Goal: Information Seeking & Learning: Compare options

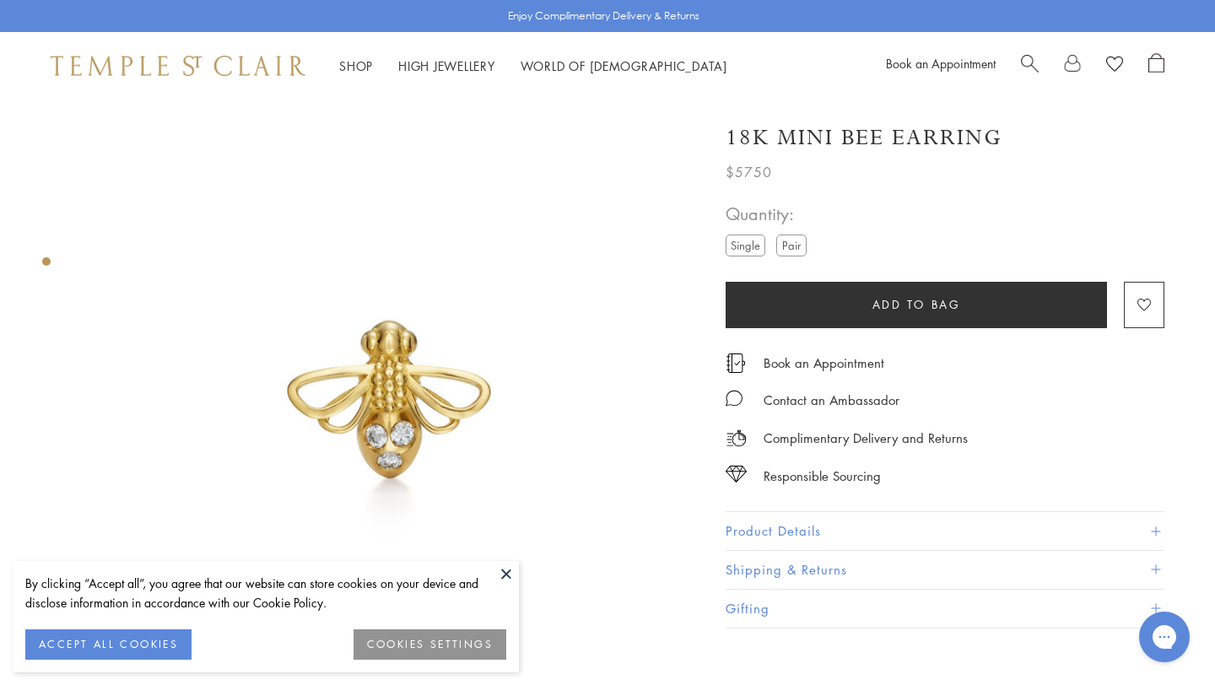
click at [787, 244] on label "Pair" at bounding box center [792, 245] width 30 height 21
click at [749, 250] on label "Single" at bounding box center [746, 245] width 40 height 21
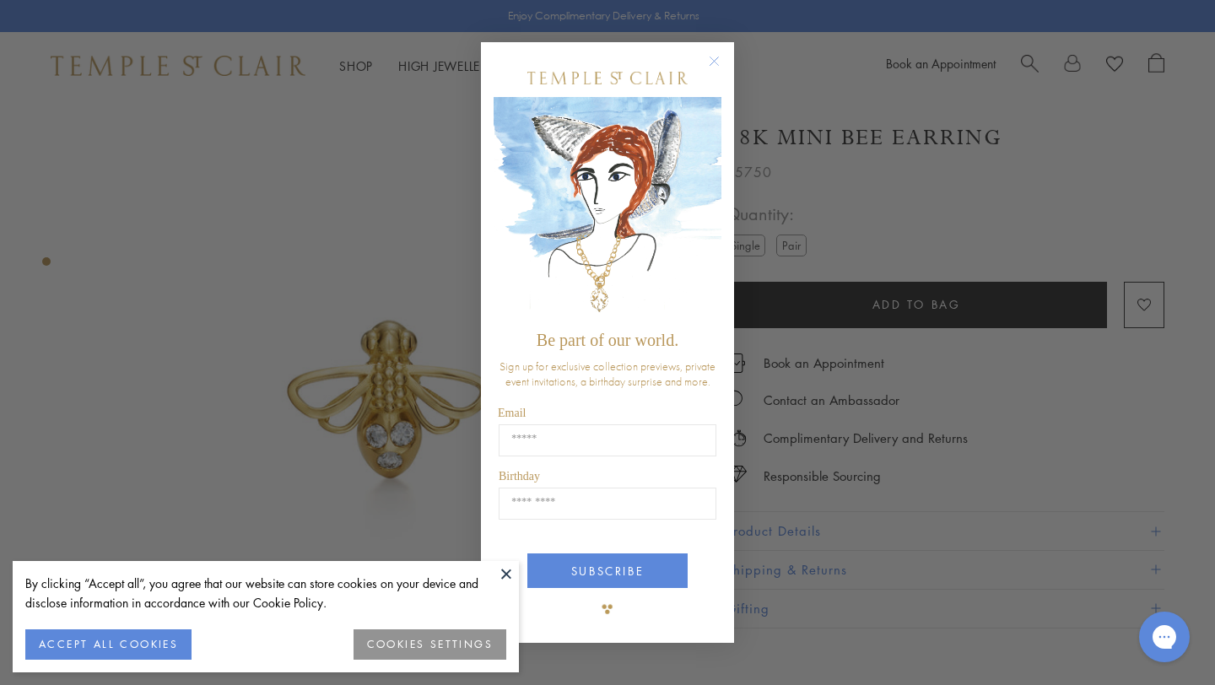
click at [708, 59] on circle "Close dialog" at bounding box center [715, 61] width 20 height 20
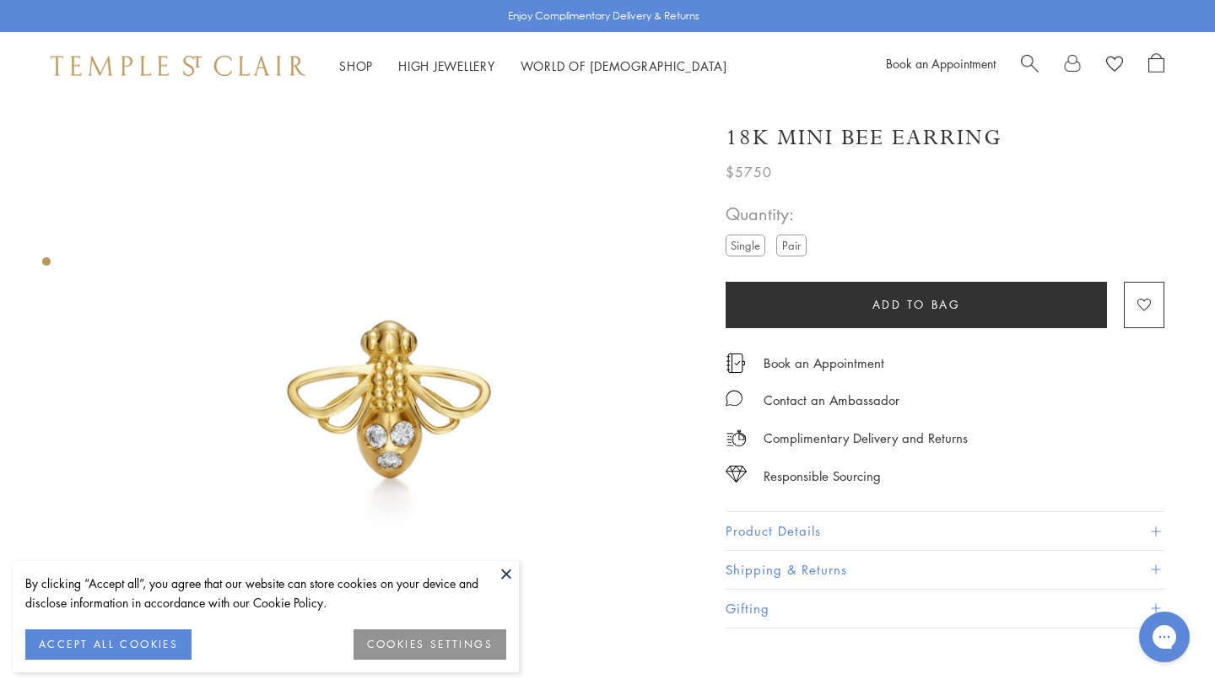
click at [788, 244] on label "Pair" at bounding box center [792, 245] width 30 height 21
click at [750, 245] on label "Single" at bounding box center [746, 245] width 40 height 21
click at [499, 566] on button at bounding box center [506, 573] width 25 height 25
click at [793, 246] on label "Pair" at bounding box center [792, 245] width 30 height 21
click at [750, 242] on label "Single" at bounding box center [746, 245] width 40 height 21
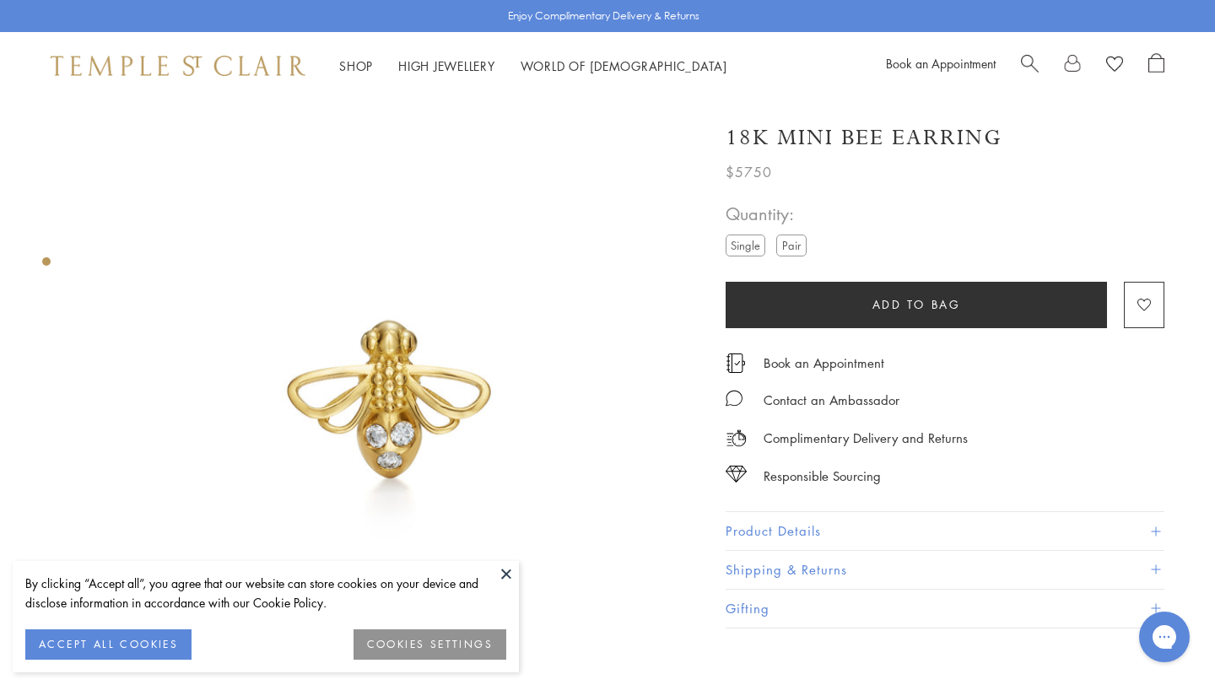
click at [791, 242] on label "Pair" at bounding box center [792, 245] width 30 height 21
click at [743, 243] on label "Single" at bounding box center [746, 245] width 40 height 21
click at [790, 244] on label "Pair" at bounding box center [792, 245] width 30 height 21
click at [738, 241] on label "Single" at bounding box center [746, 245] width 40 height 21
click at [785, 235] on li "Pair" at bounding box center [792, 245] width 30 height 21
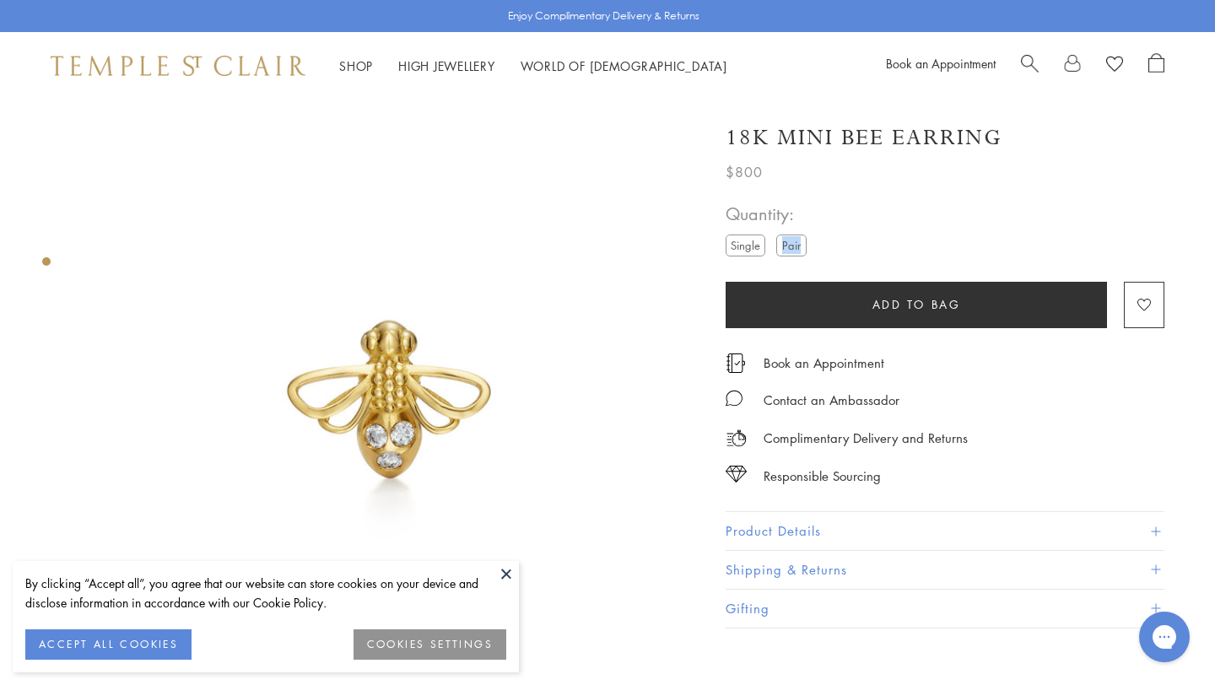
click at [785, 235] on label "Pair" at bounding box center [792, 245] width 30 height 21
click at [738, 241] on label "Single" at bounding box center [746, 245] width 40 height 21
click at [788, 247] on label "Pair" at bounding box center [792, 245] width 30 height 21
click at [743, 252] on label "Single" at bounding box center [746, 245] width 40 height 21
click at [793, 250] on label "Pair" at bounding box center [792, 245] width 30 height 21
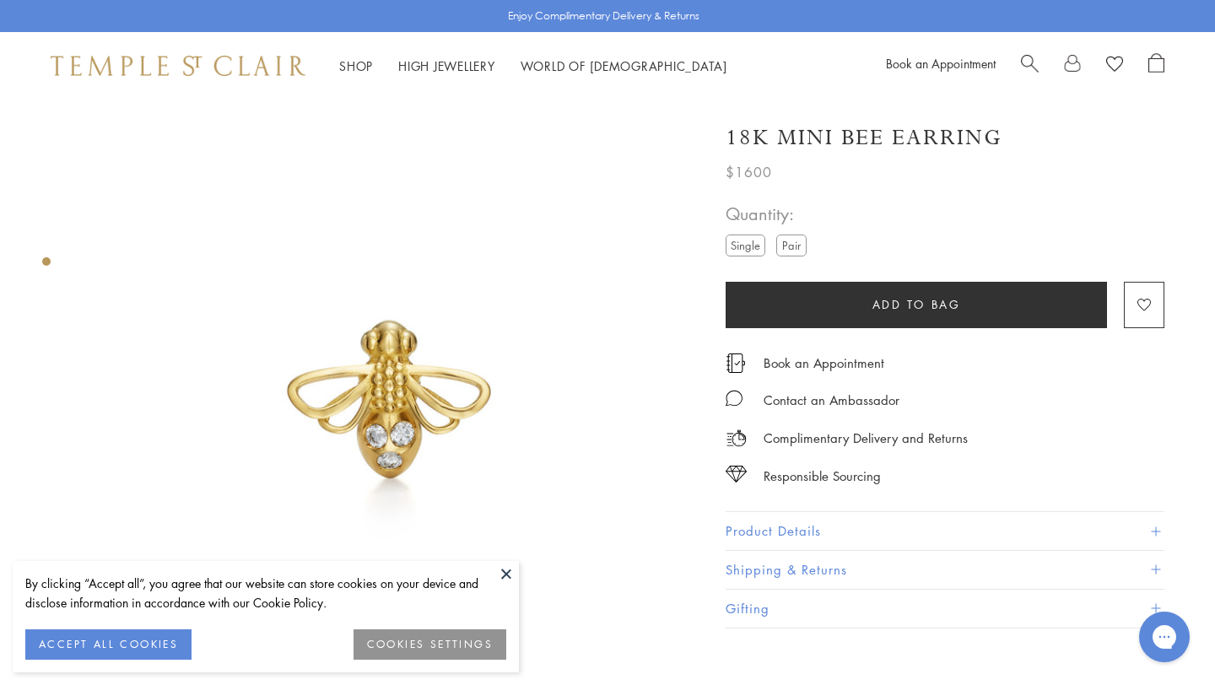
click at [736, 248] on label "Single" at bounding box center [746, 245] width 40 height 21
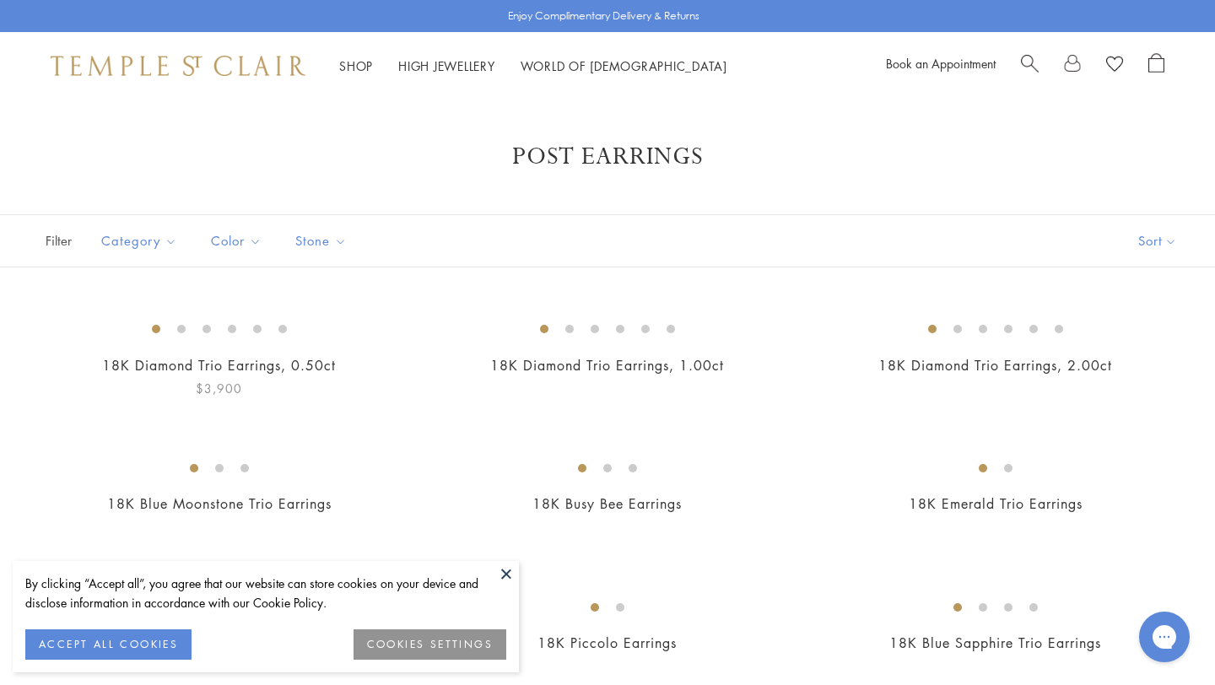
click at [0, 0] on img at bounding box center [0, 0] width 0 height 0
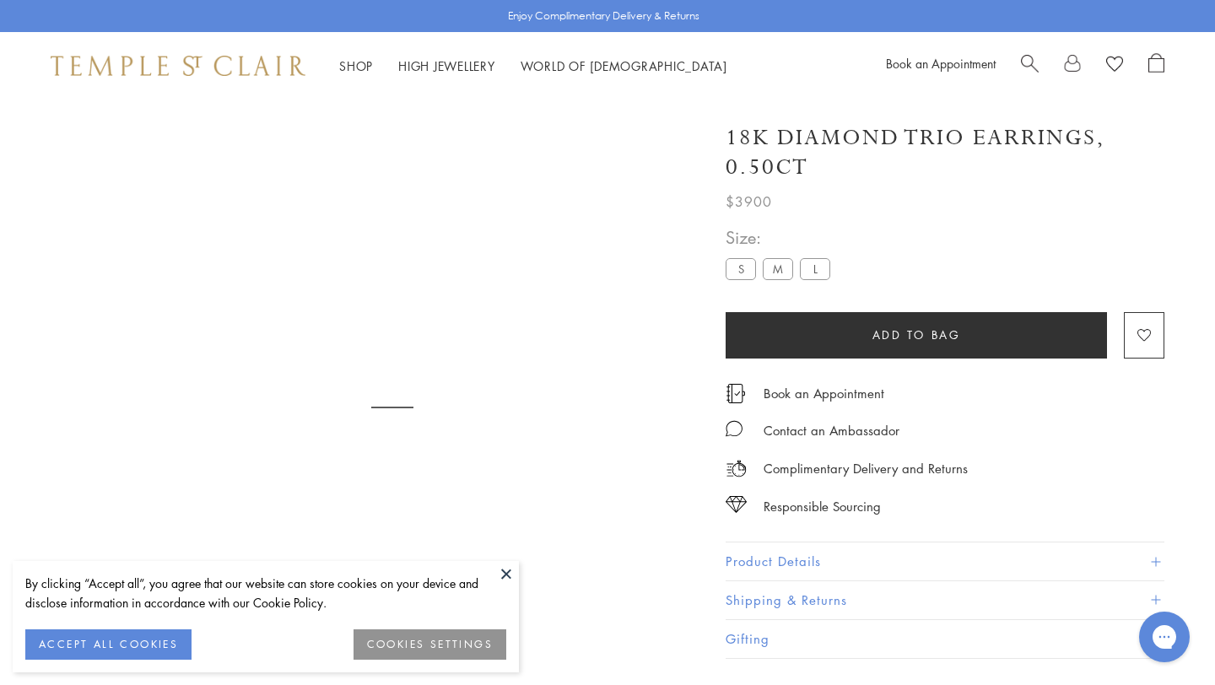
scroll to position [89, 0]
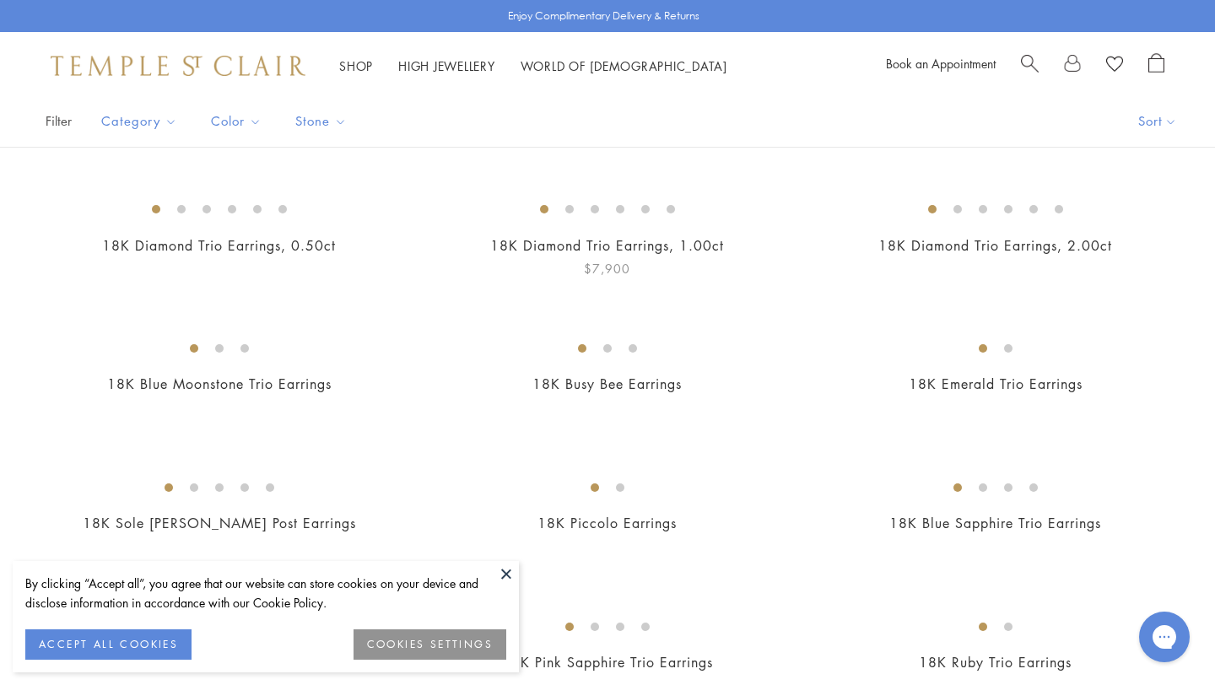
scroll to position [193, 0]
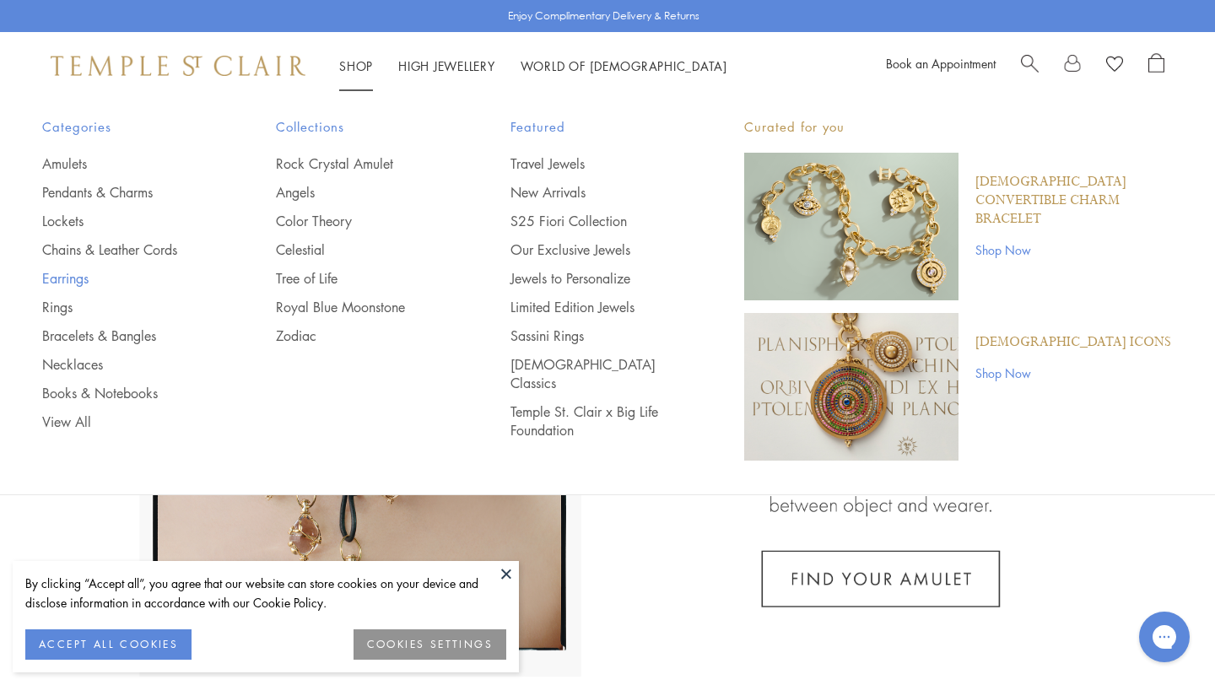
click at [46, 284] on link "Earrings" at bounding box center [125, 278] width 166 height 19
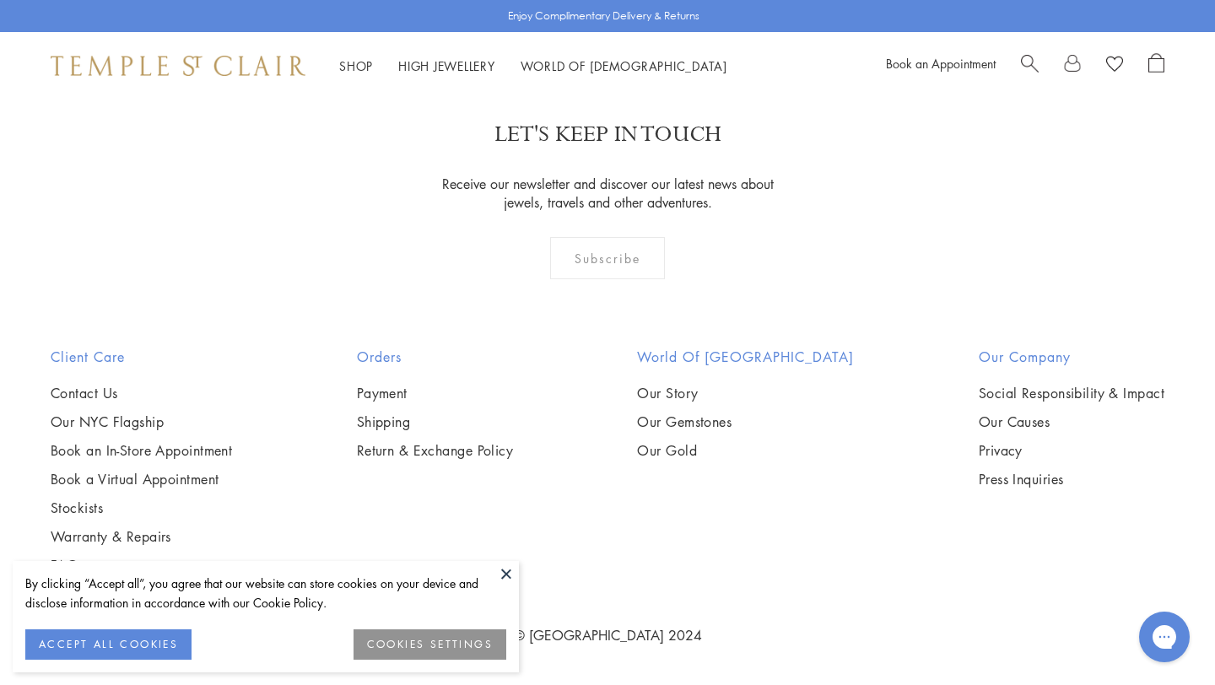
scroll to position [5328, 0]
click at [508, 574] on button at bounding box center [506, 573] width 25 height 25
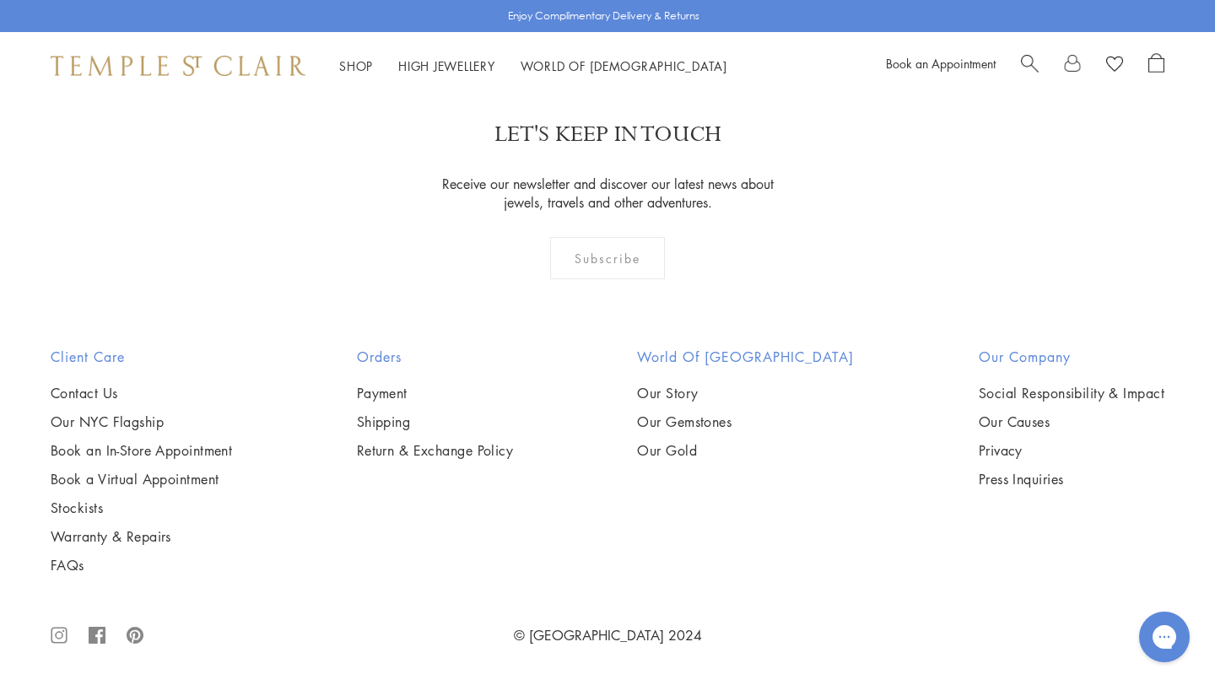
scroll to position [6737, 0]
click at [0, 0] on img at bounding box center [0, 0] width 0 height 0
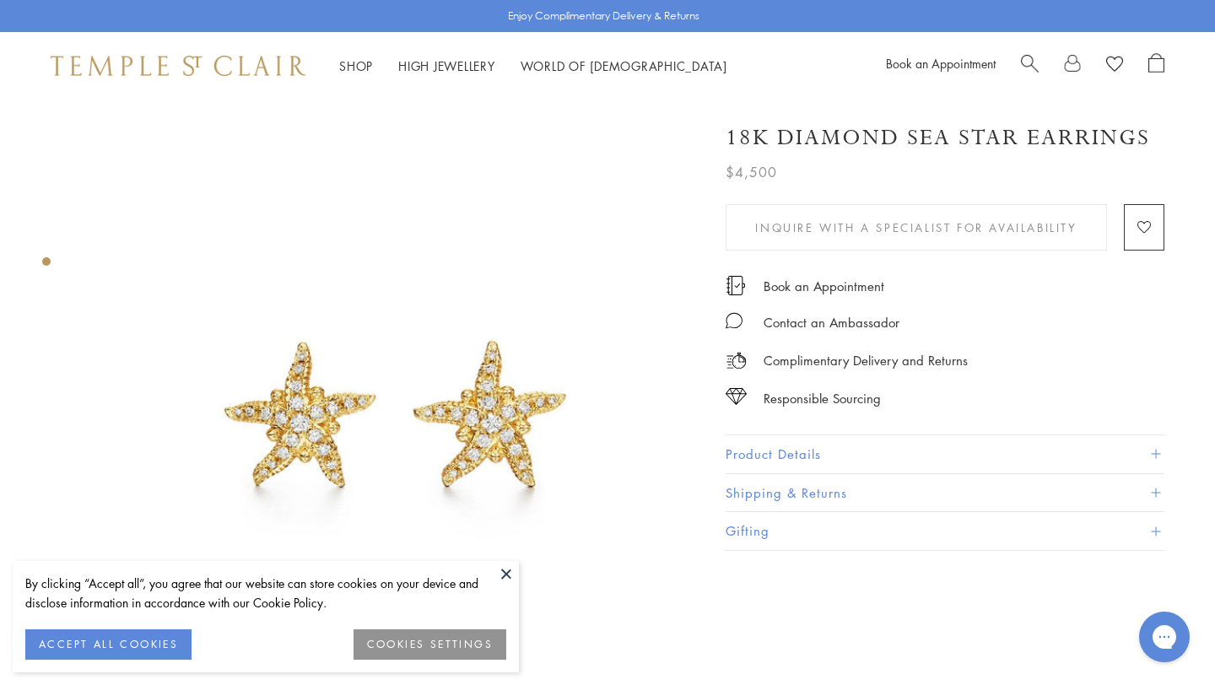
click at [782, 447] on button "Product Details" at bounding box center [945, 455] width 439 height 38
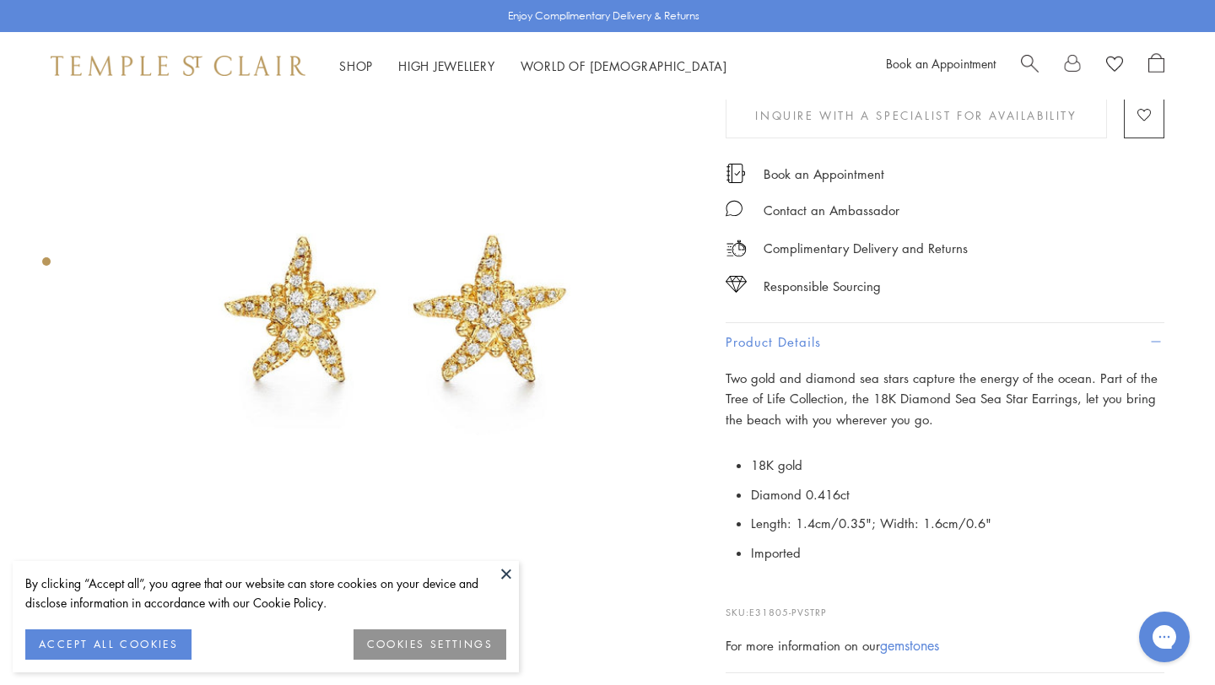
scroll to position [104, 0]
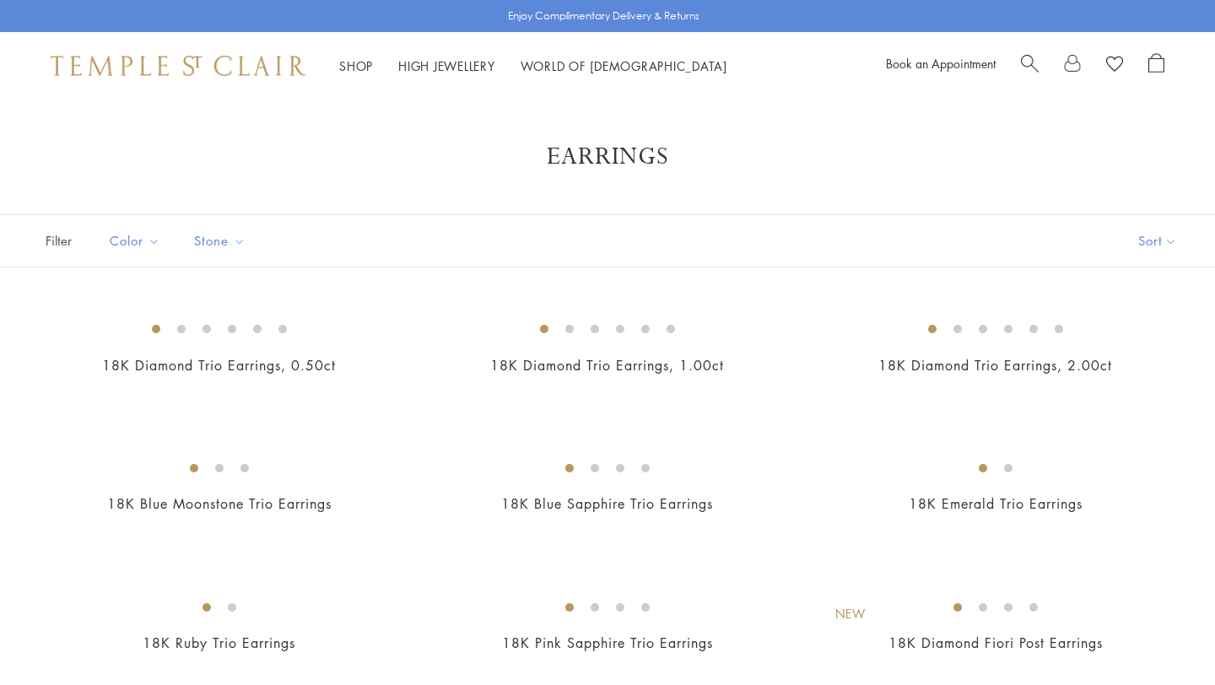
scroll to position [6271, 0]
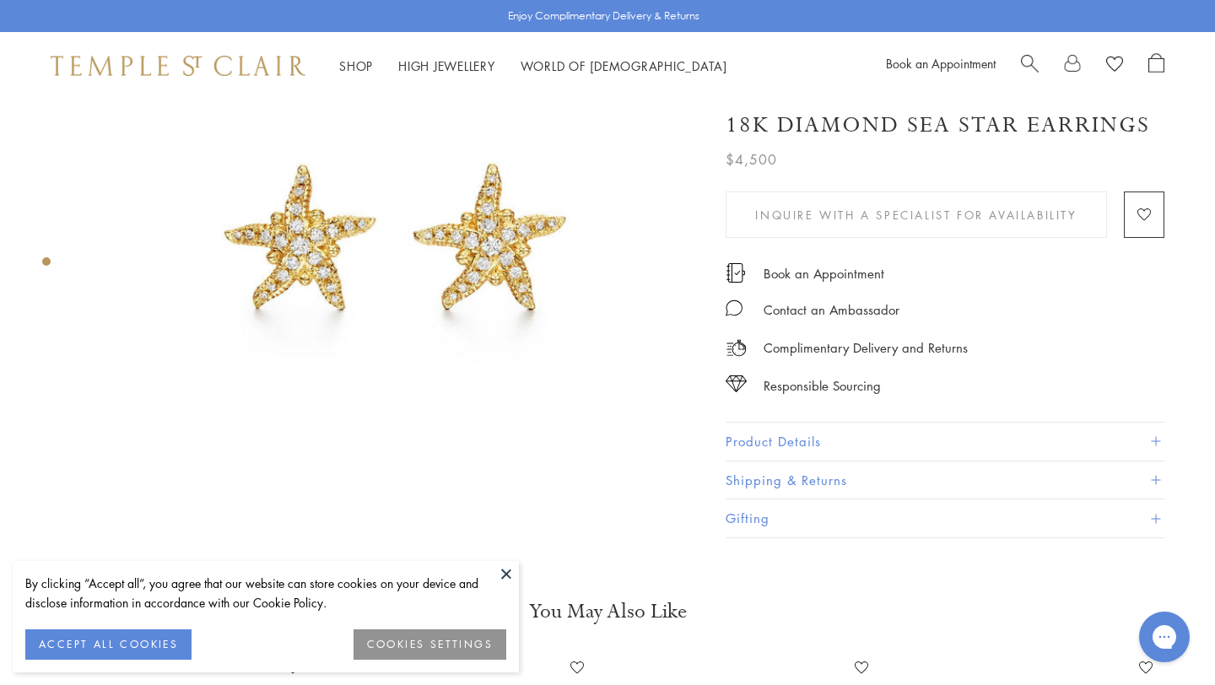
click at [916, 425] on button "Product Details" at bounding box center [945, 442] width 439 height 38
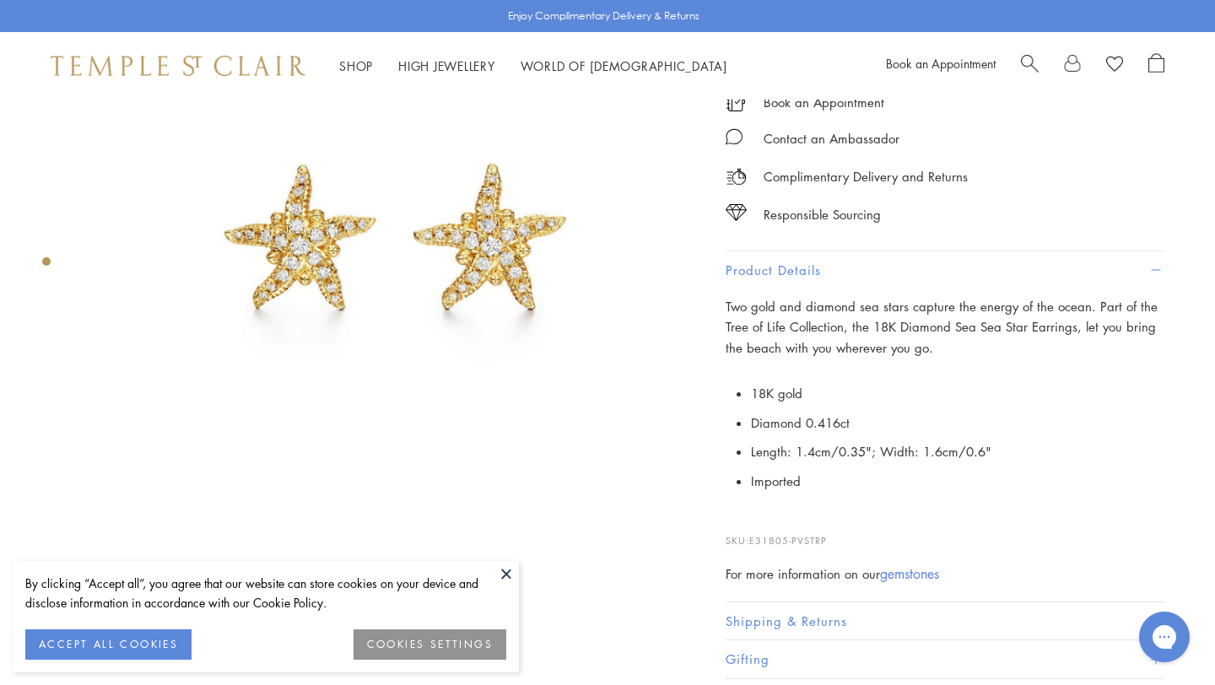
scroll to position [278, 0]
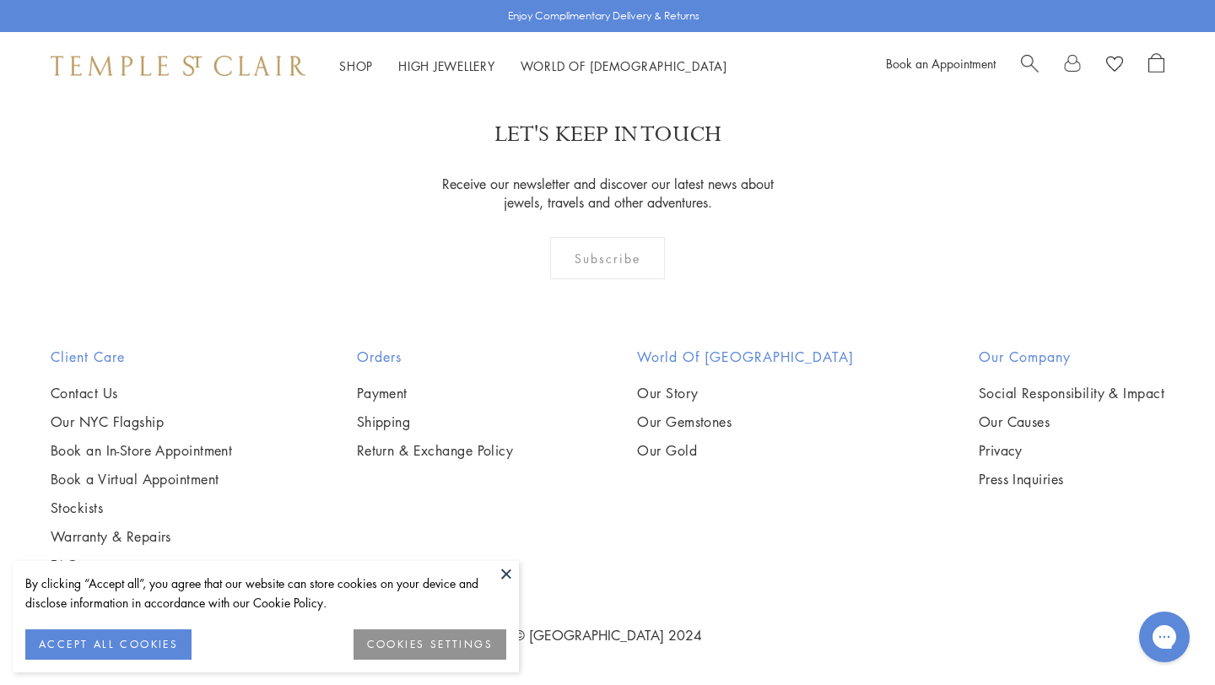
scroll to position [6664, 0]
click at [0, 0] on img at bounding box center [0, 0] width 0 height 0
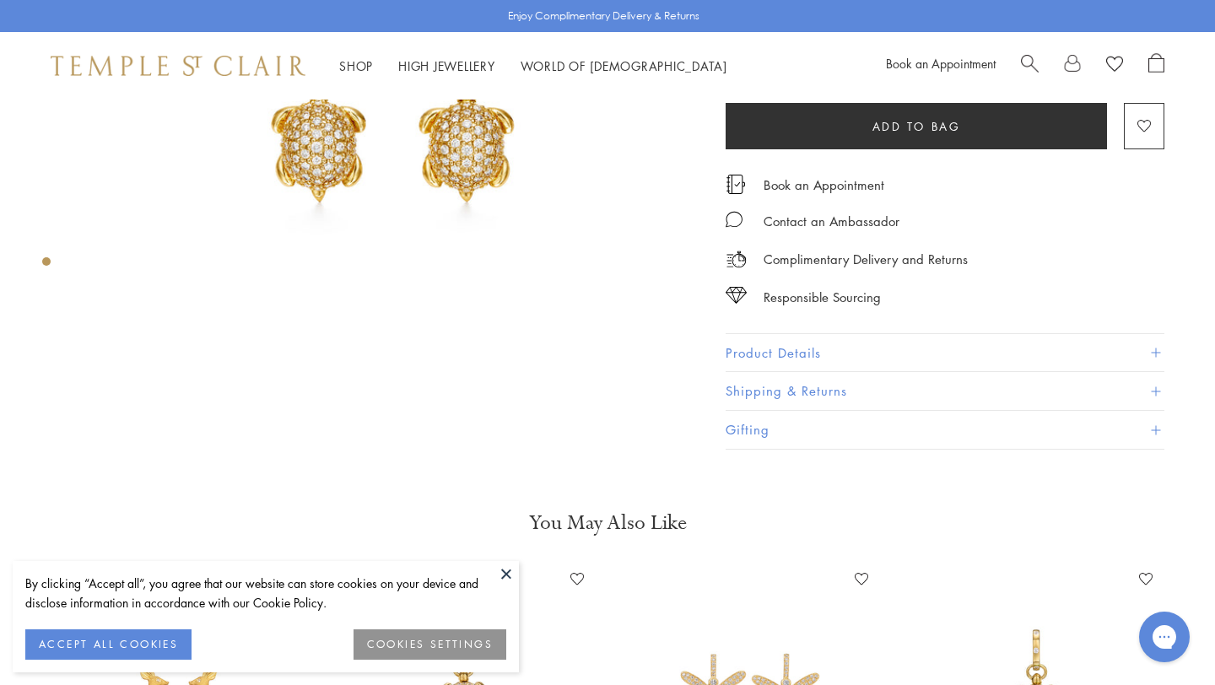
scroll to position [326, 0]
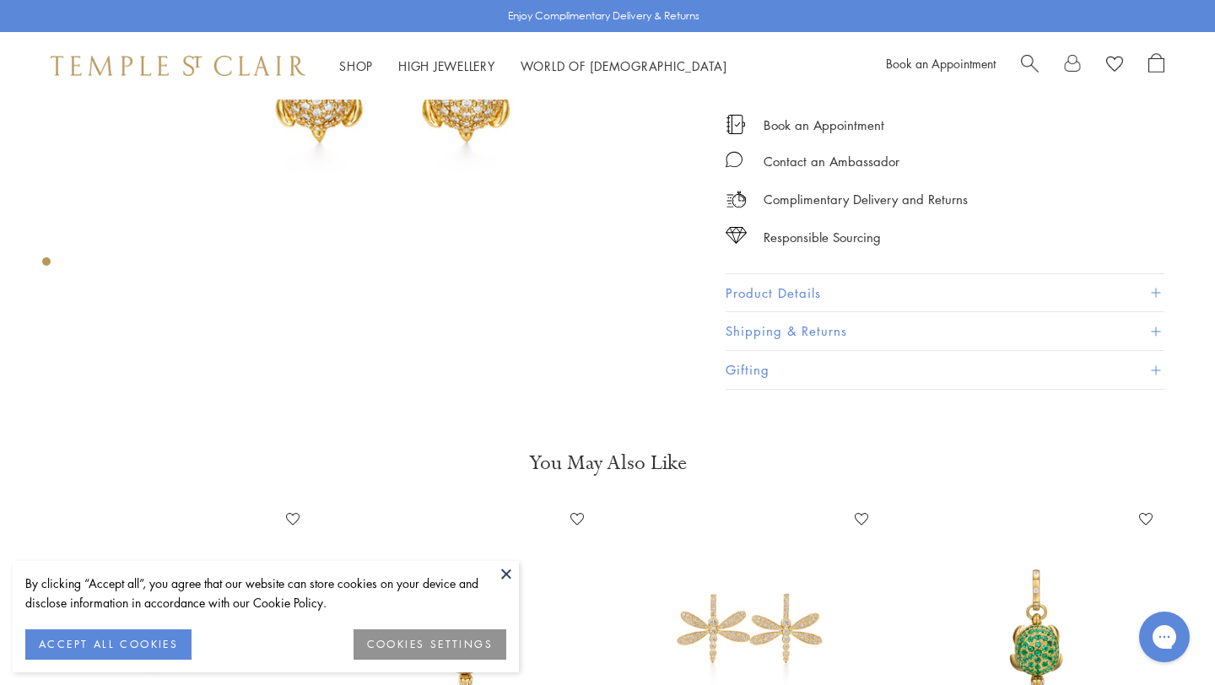
click at [848, 281] on button "Product Details" at bounding box center [945, 293] width 439 height 38
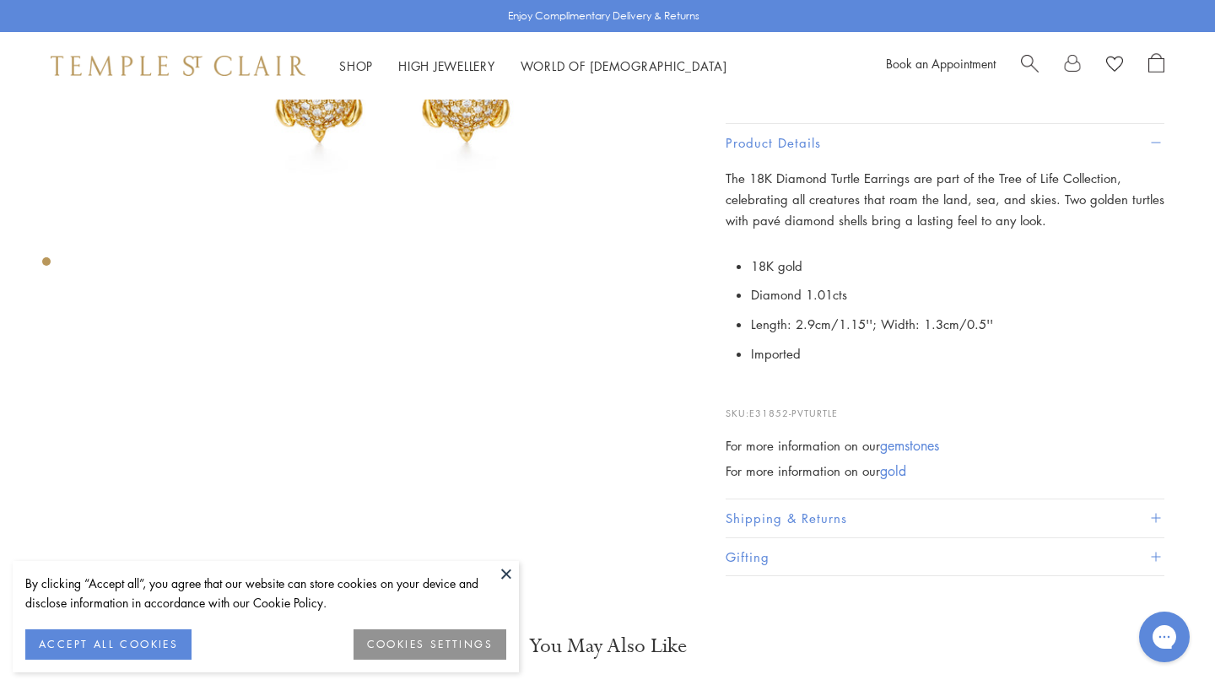
scroll to position [342, 0]
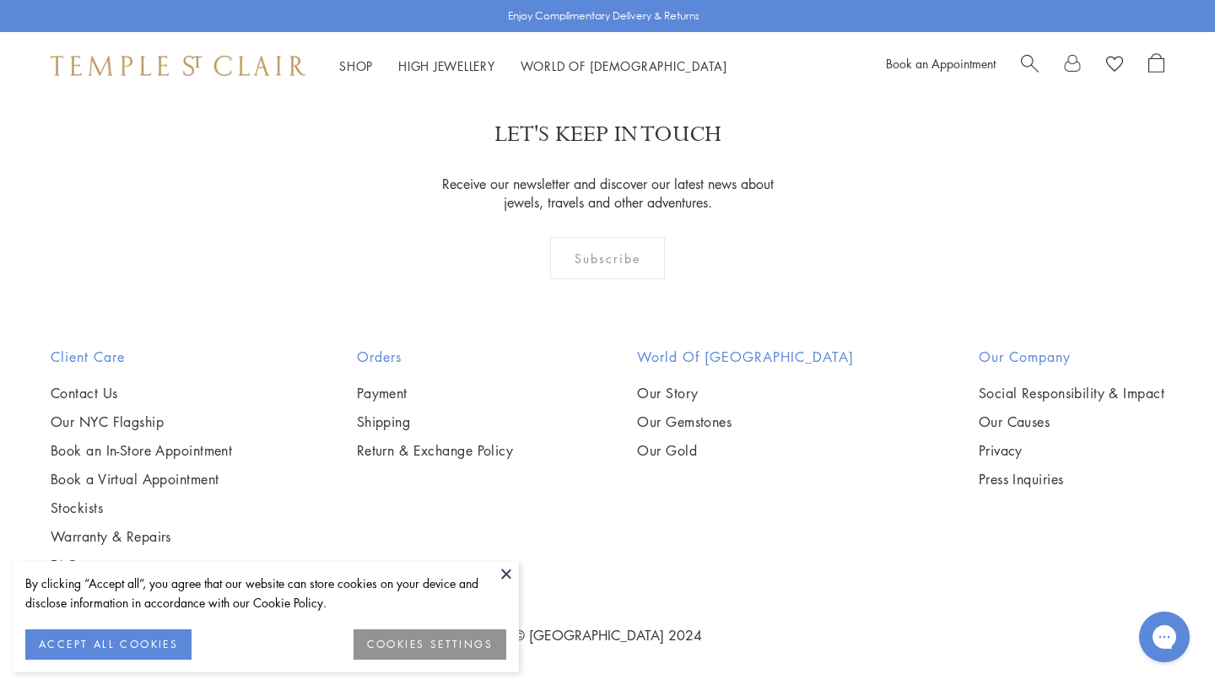
scroll to position [7244, 0]
click at [0, 0] on img at bounding box center [0, 0] width 0 height 0
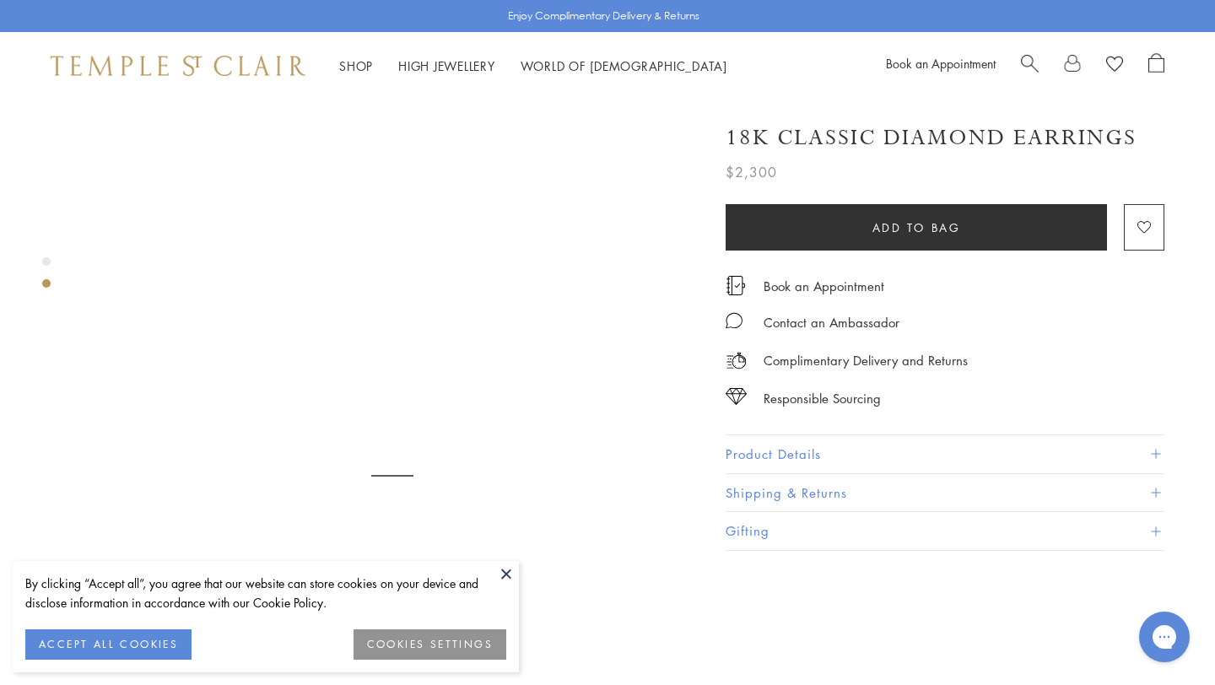
scroll to position [576, 0]
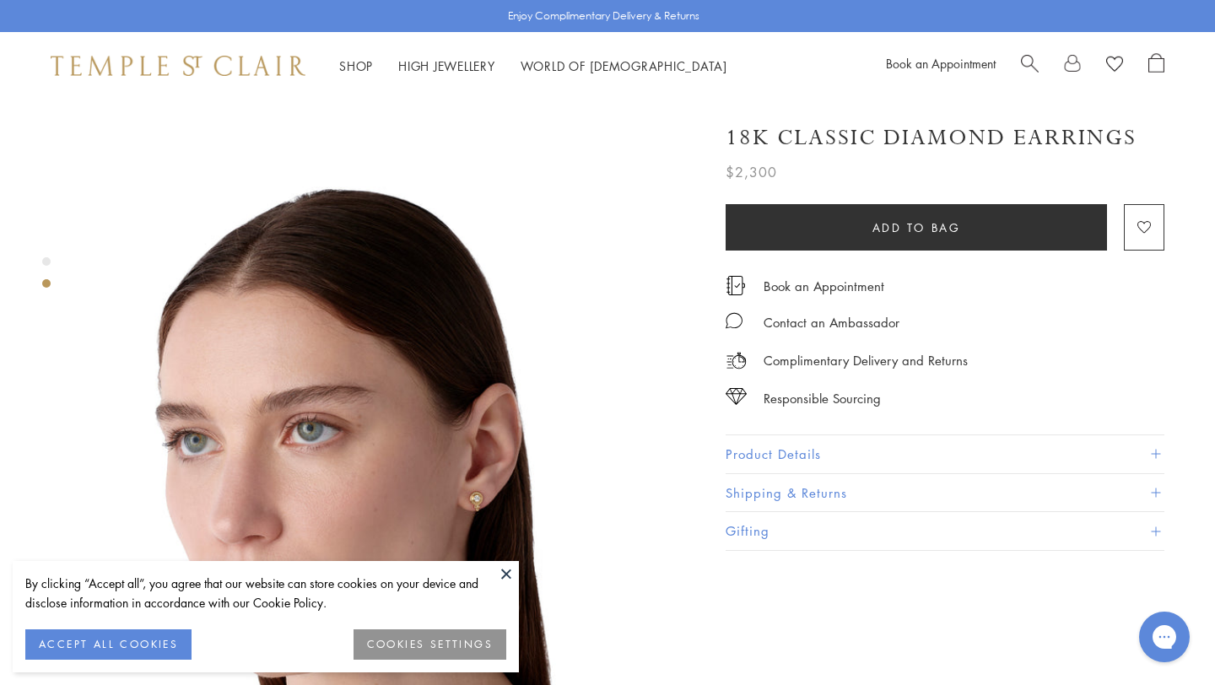
click at [766, 447] on button "Product Details" at bounding box center [945, 455] width 439 height 38
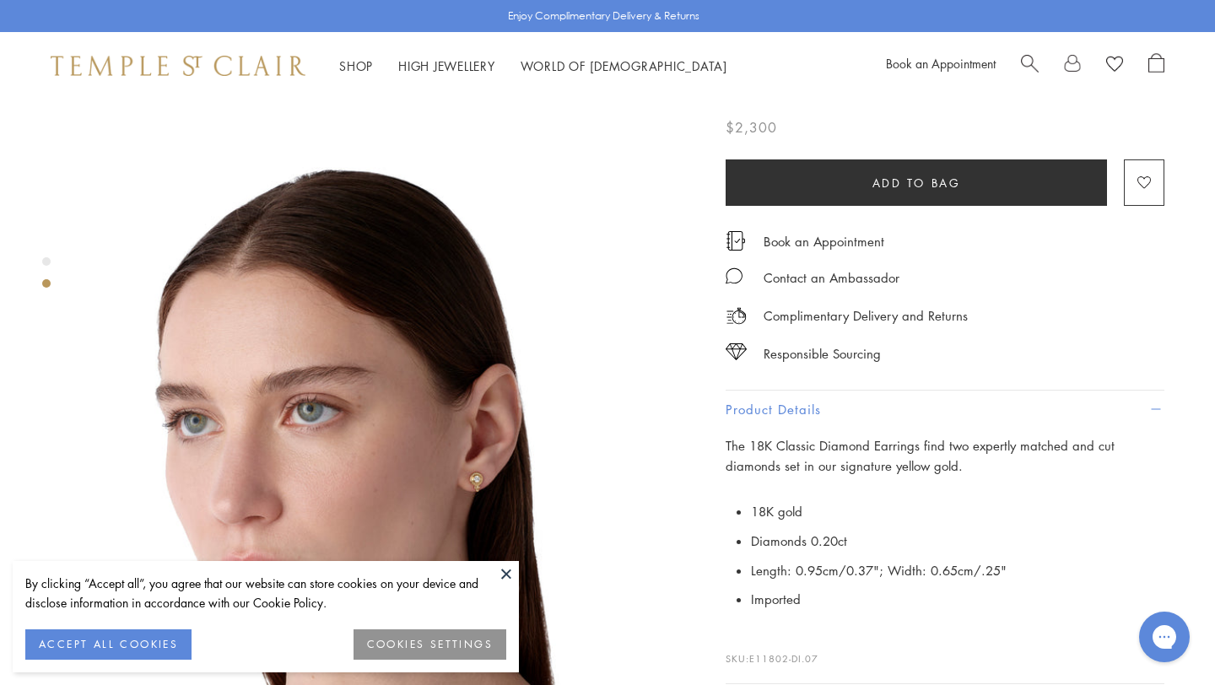
scroll to position [594, 0]
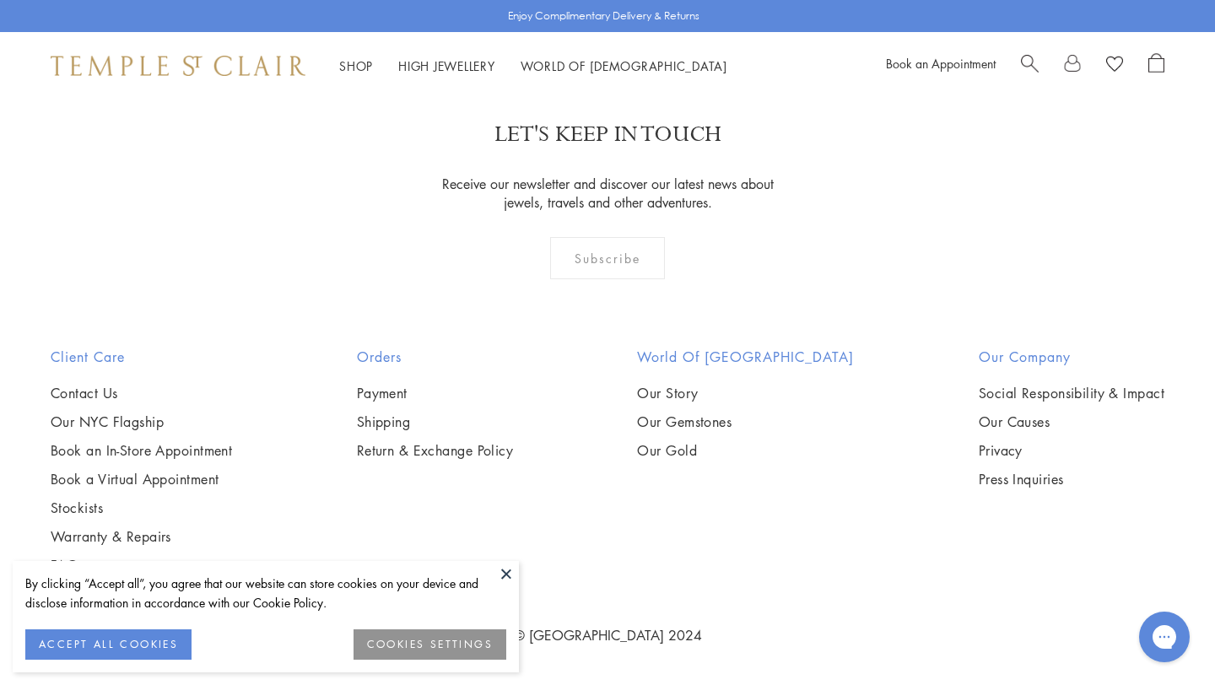
scroll to position [8317, 0]
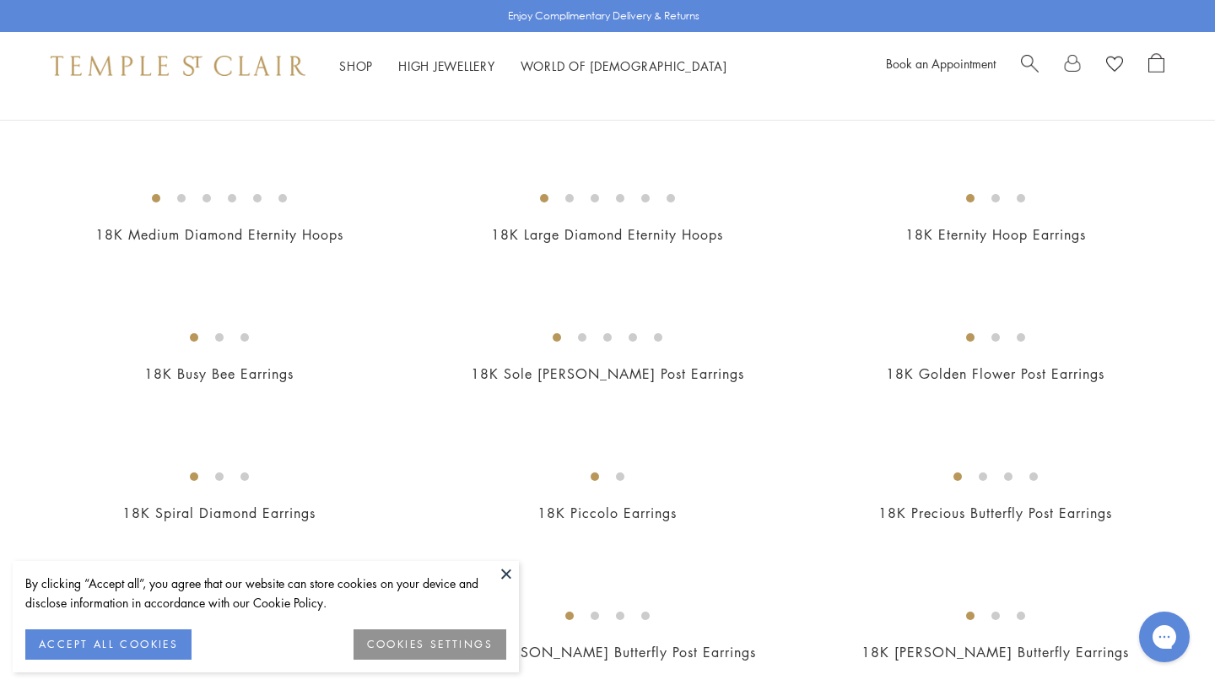
scroll to position [1348, 0]
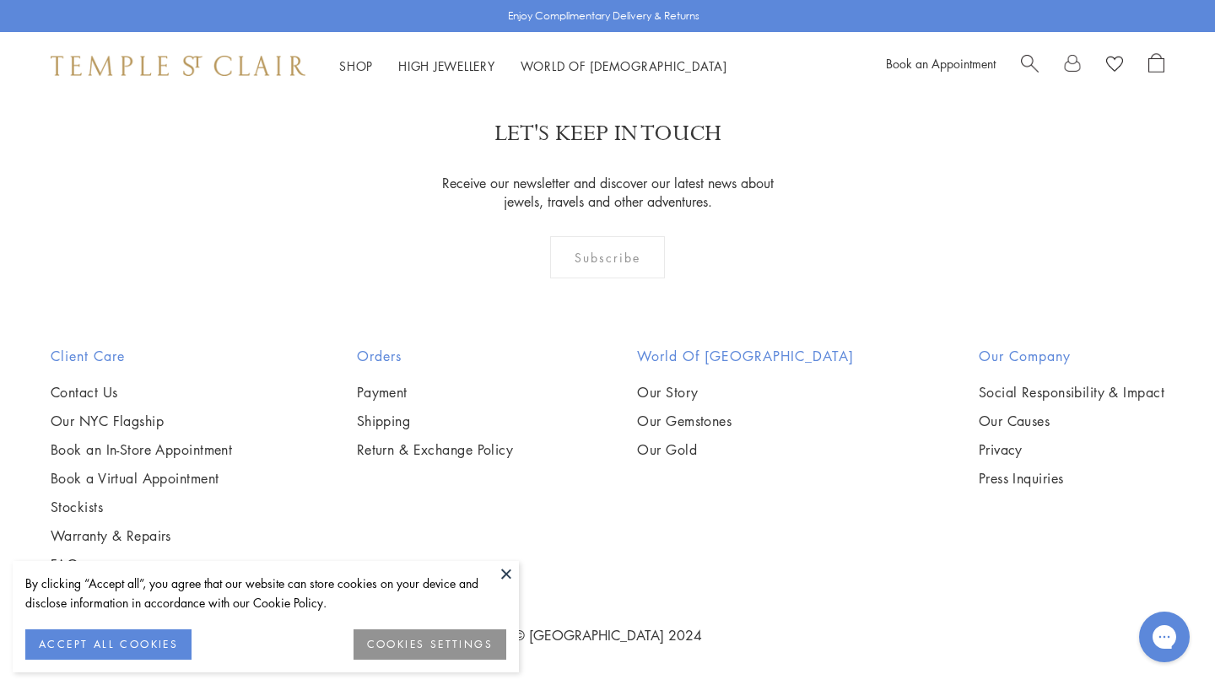
scroll to position [2079, 0]
click at [501, 573] on button at bounding box center [506, 573] width 25 height 25
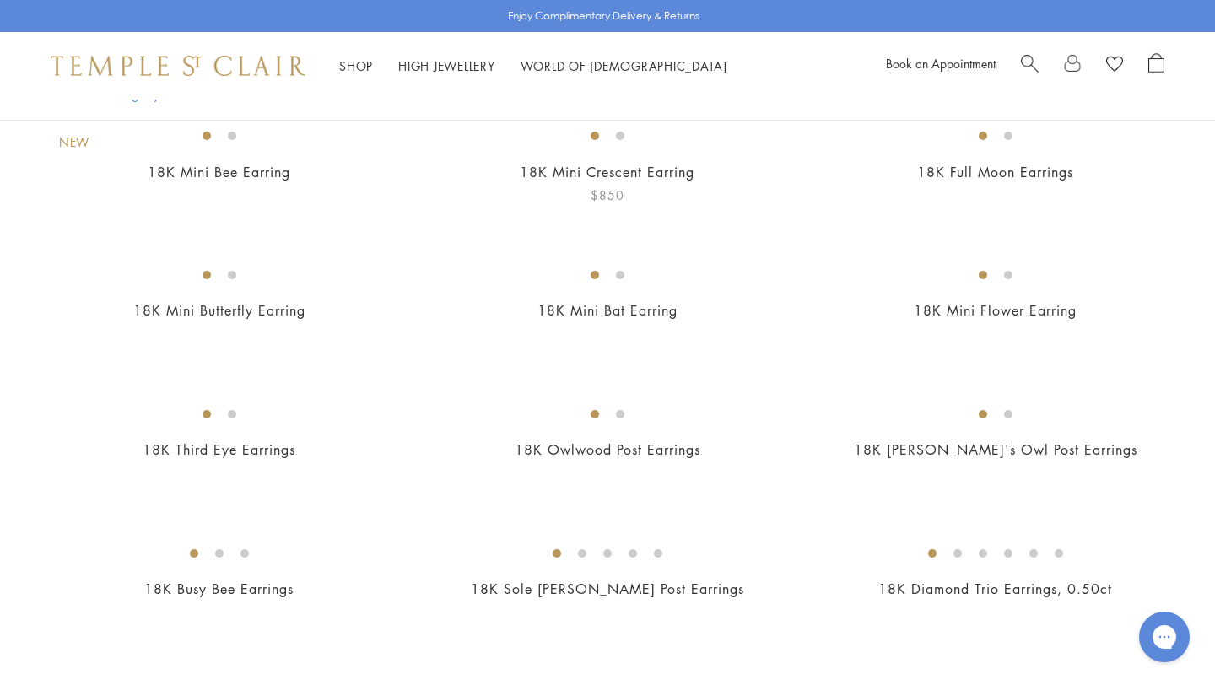
scroll to position [0, 0]
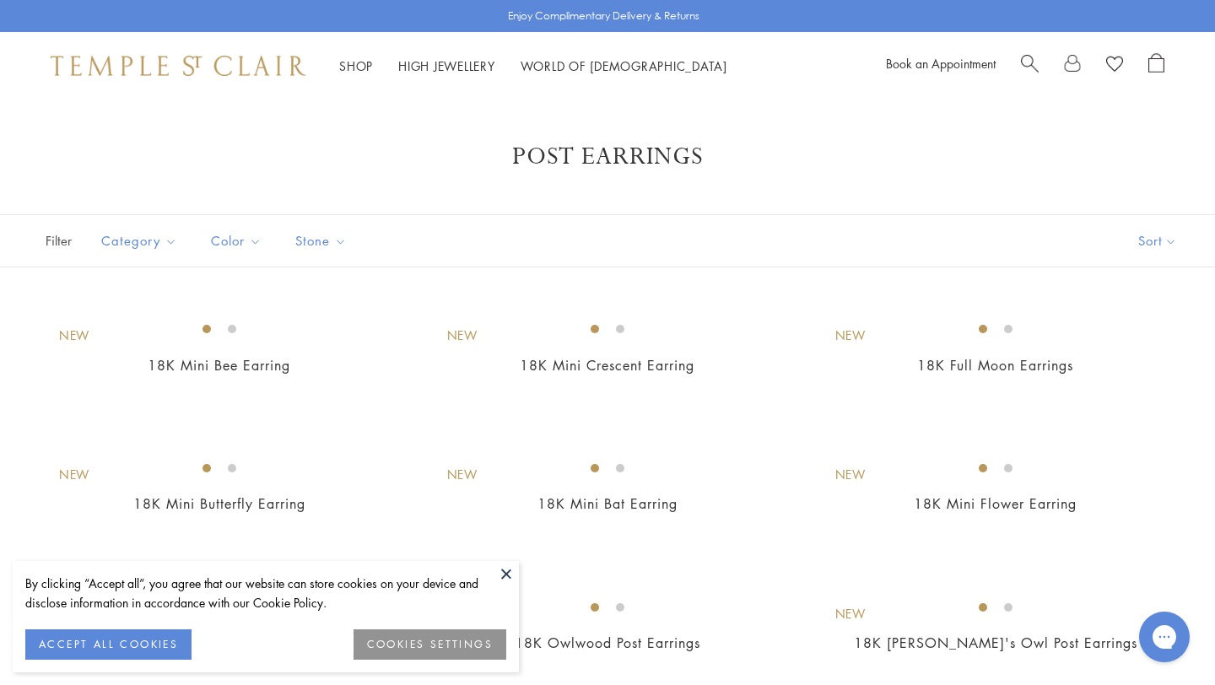
click at [501, 572] on button at bounding box center [506, 573] width 25 height 25
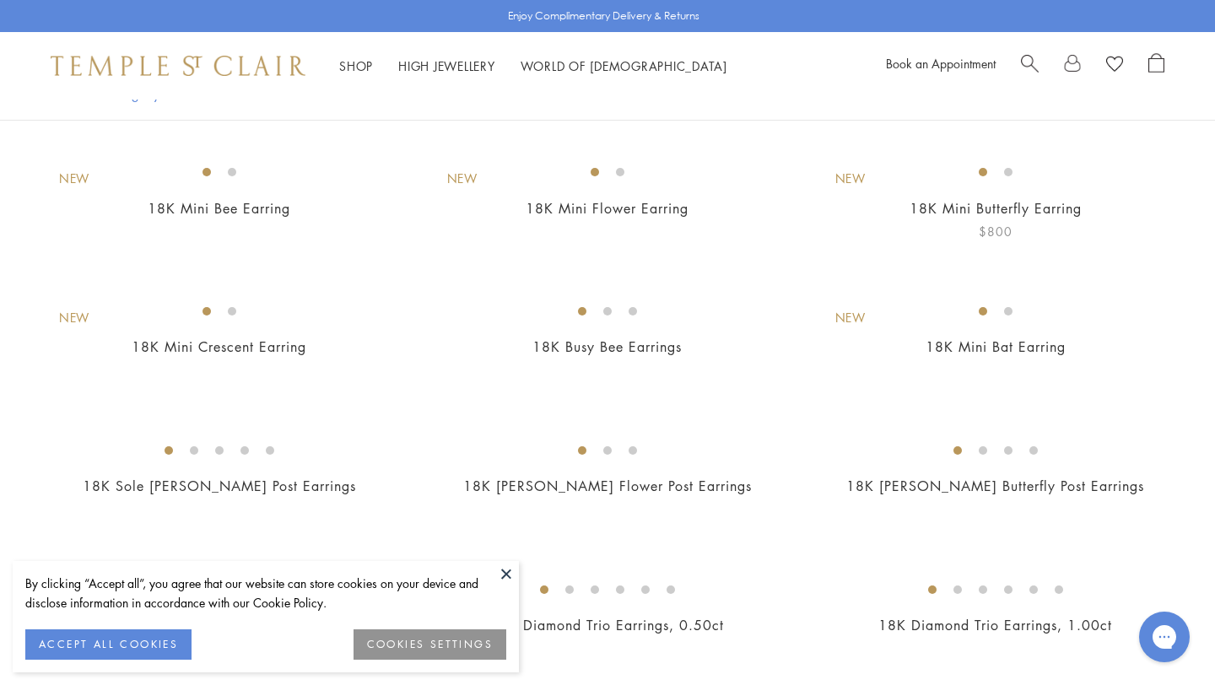
scroll to position [155, 0]
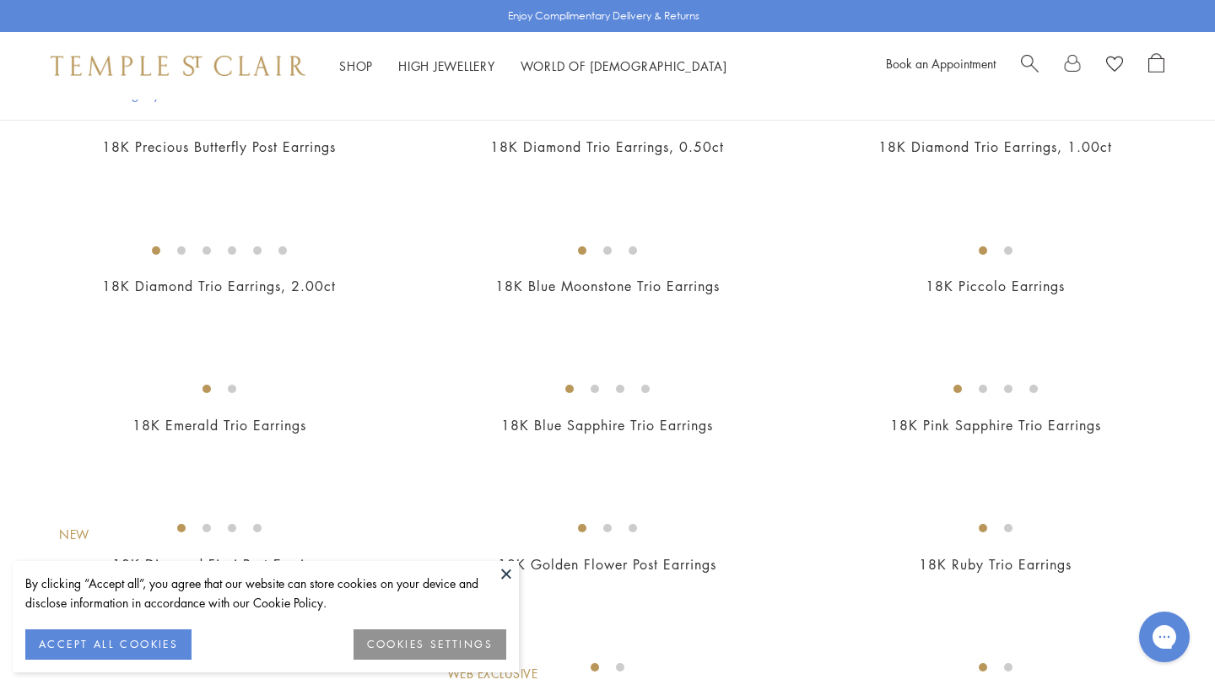
scroll to position [628, 0]
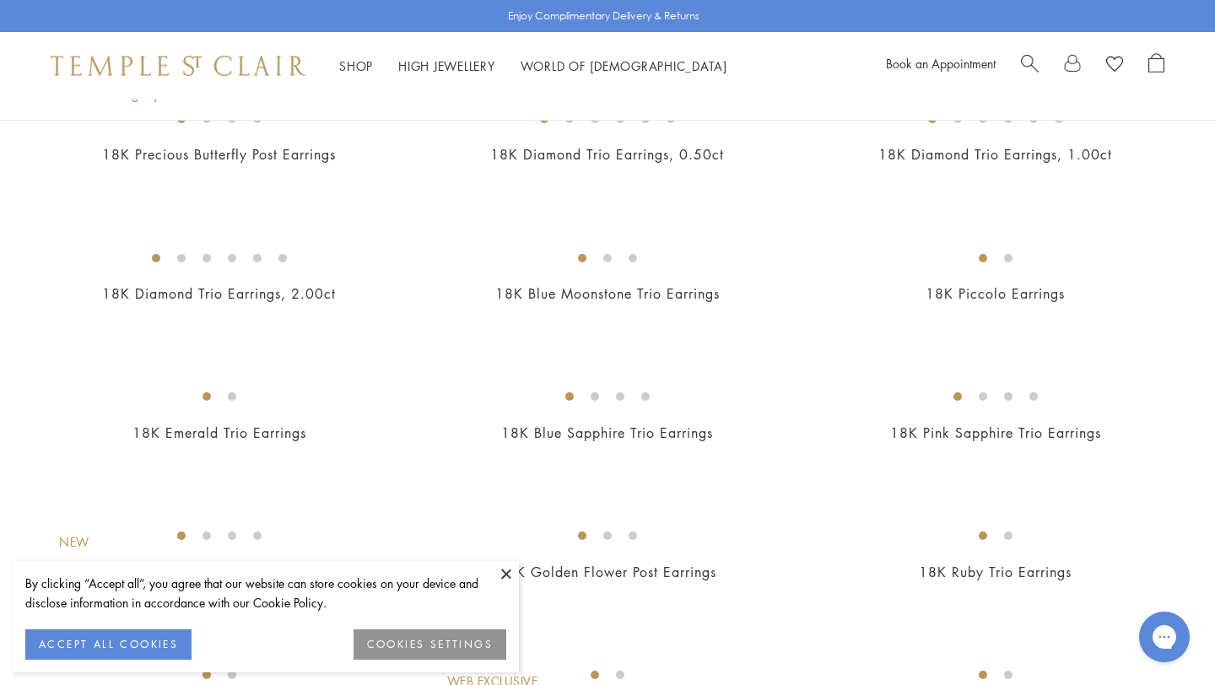
click at [504, 574] on button at bounding box center [506, 573] width 25 height 25
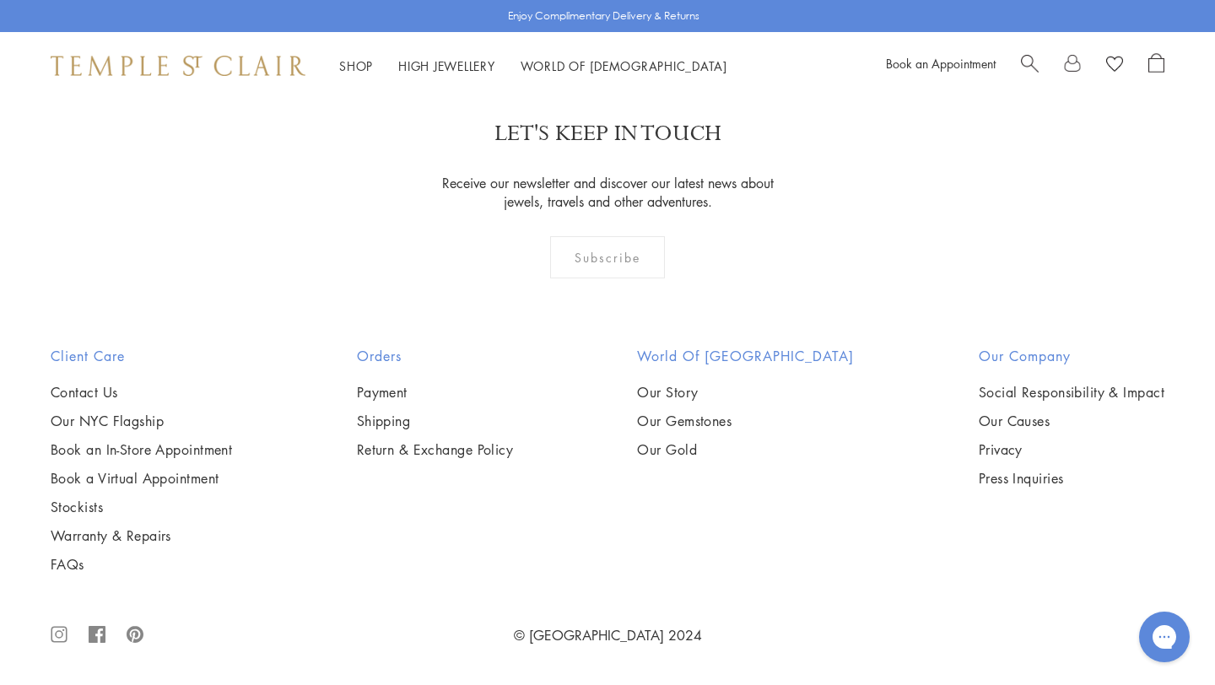
scroll to position [1677, 0]
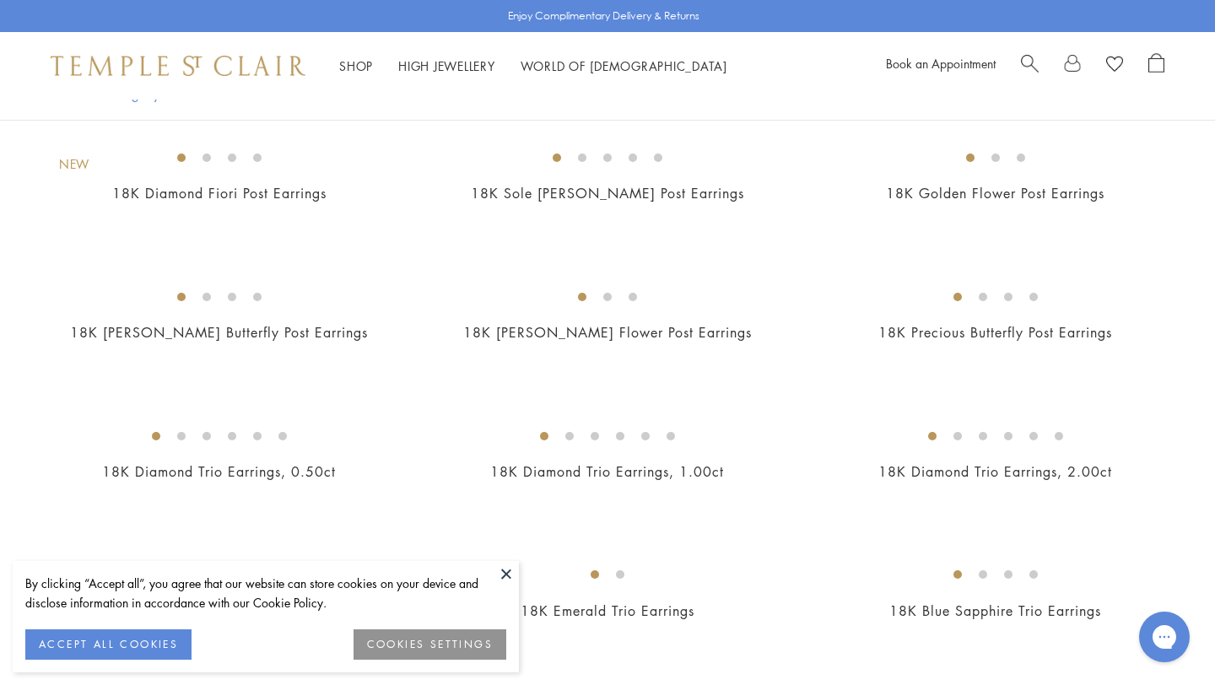
scroll to position [476, 0]
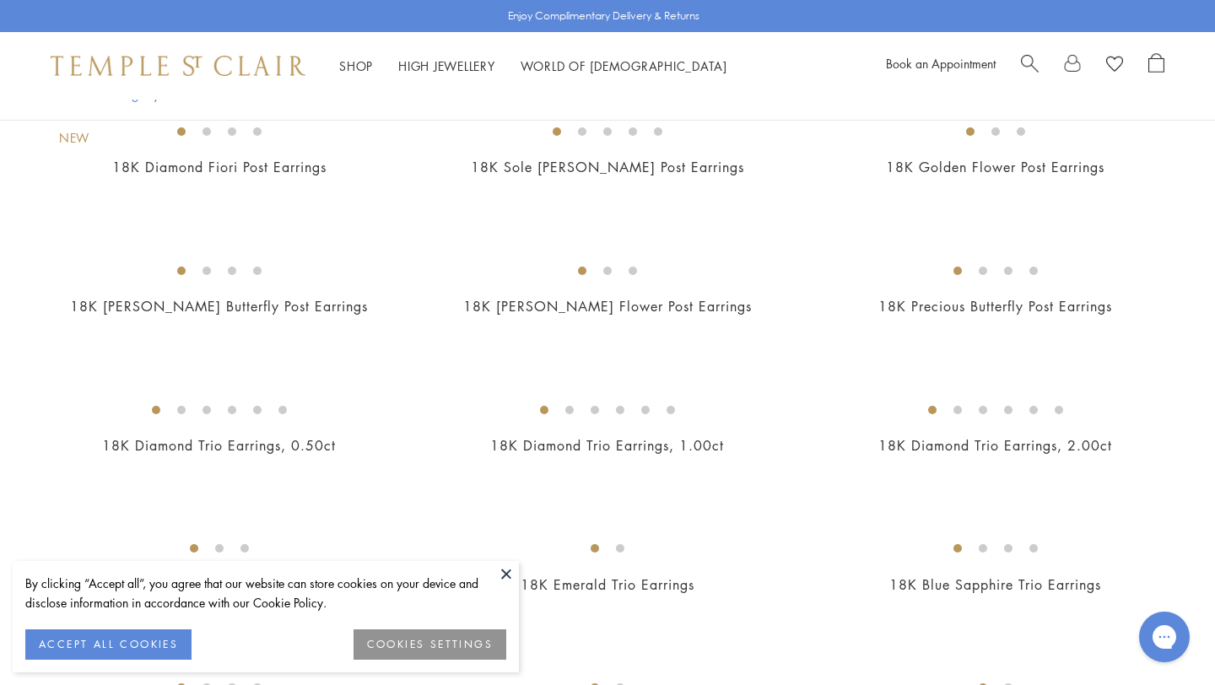
click at [506, 574] on button at bounding box center [506, 573] width 25 height 25
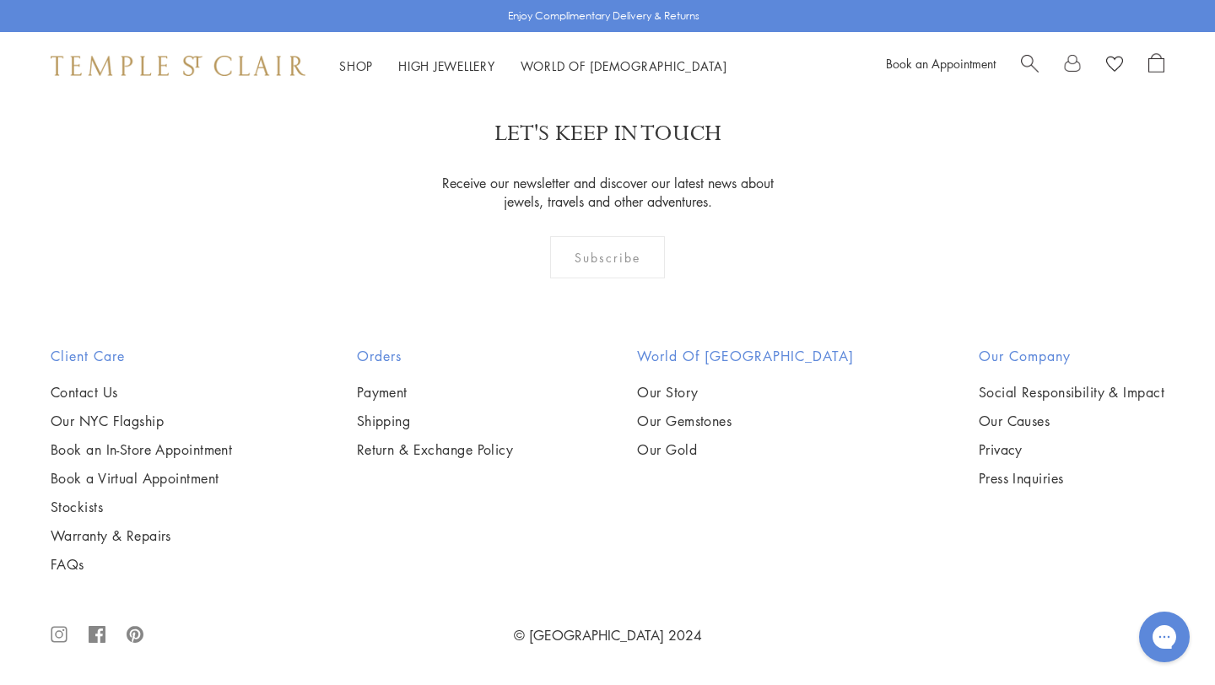
scroll to position [2791, 0]
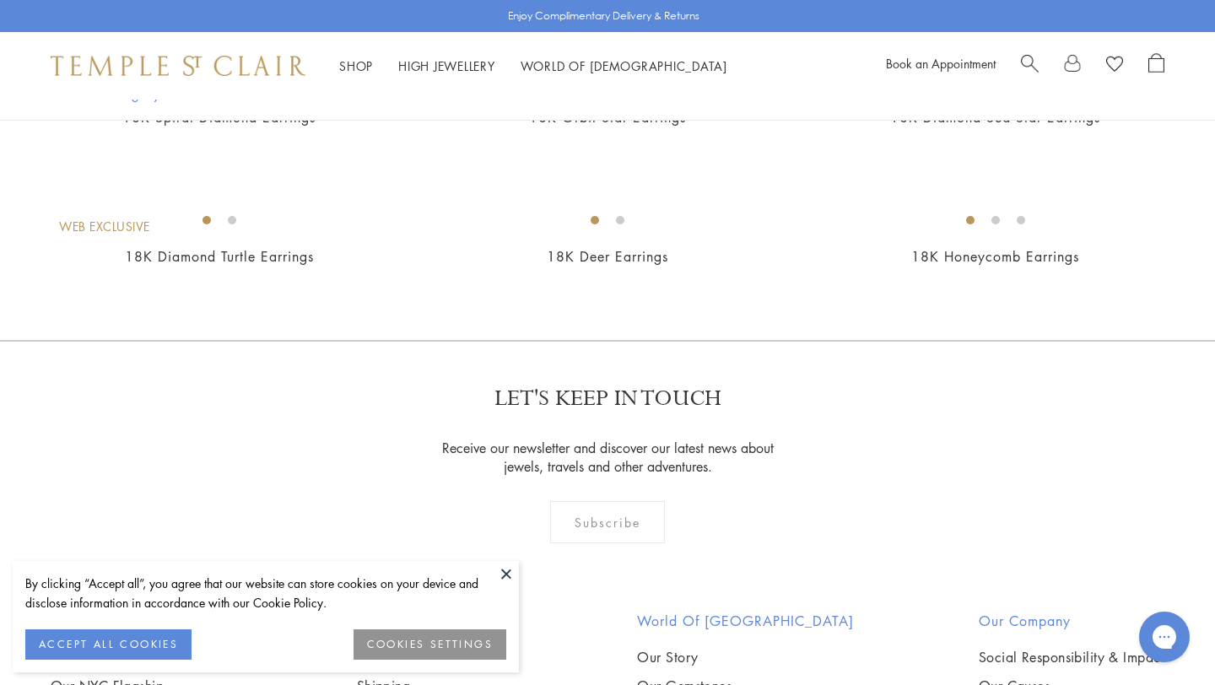
scroll to position [1010, 0]
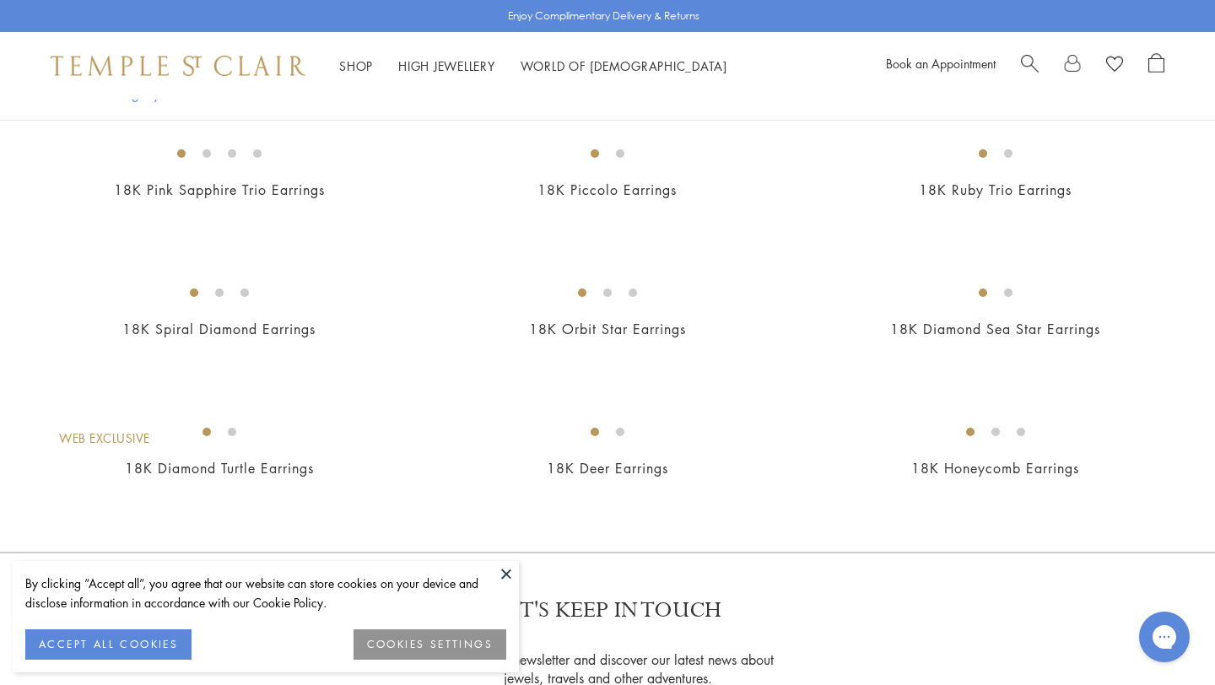
click at [501, 575] on button at bounding box center [506, 573] width 25 height 25
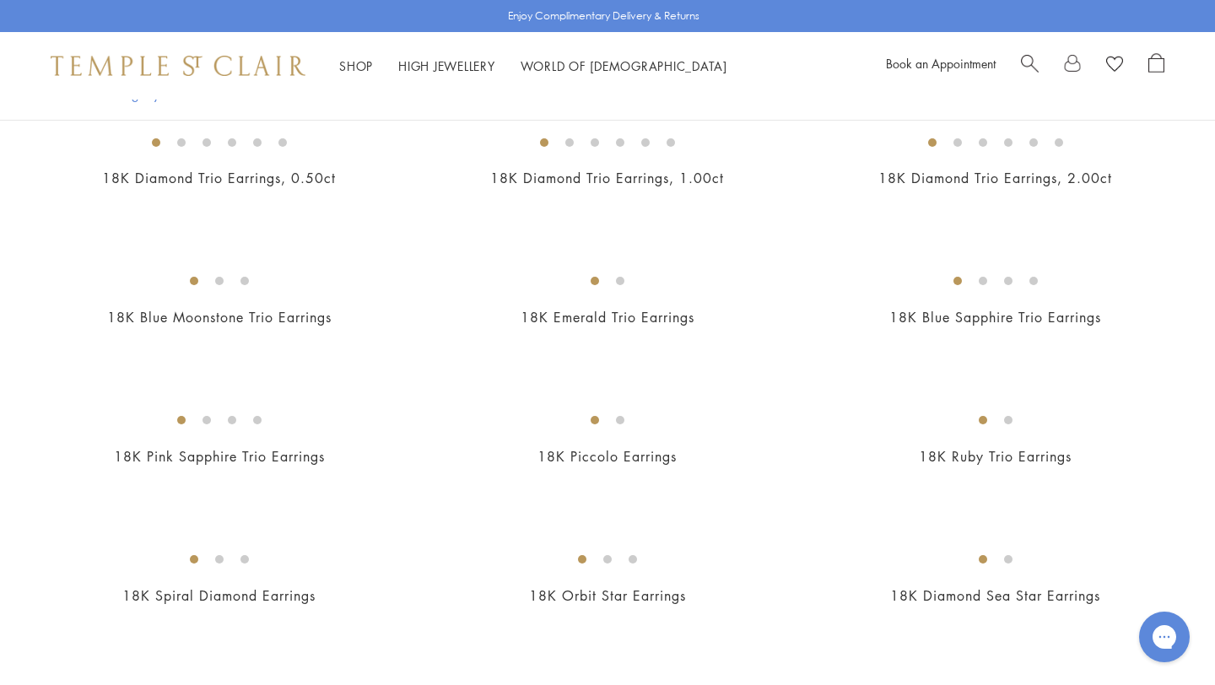
scroll to position [0, 0]
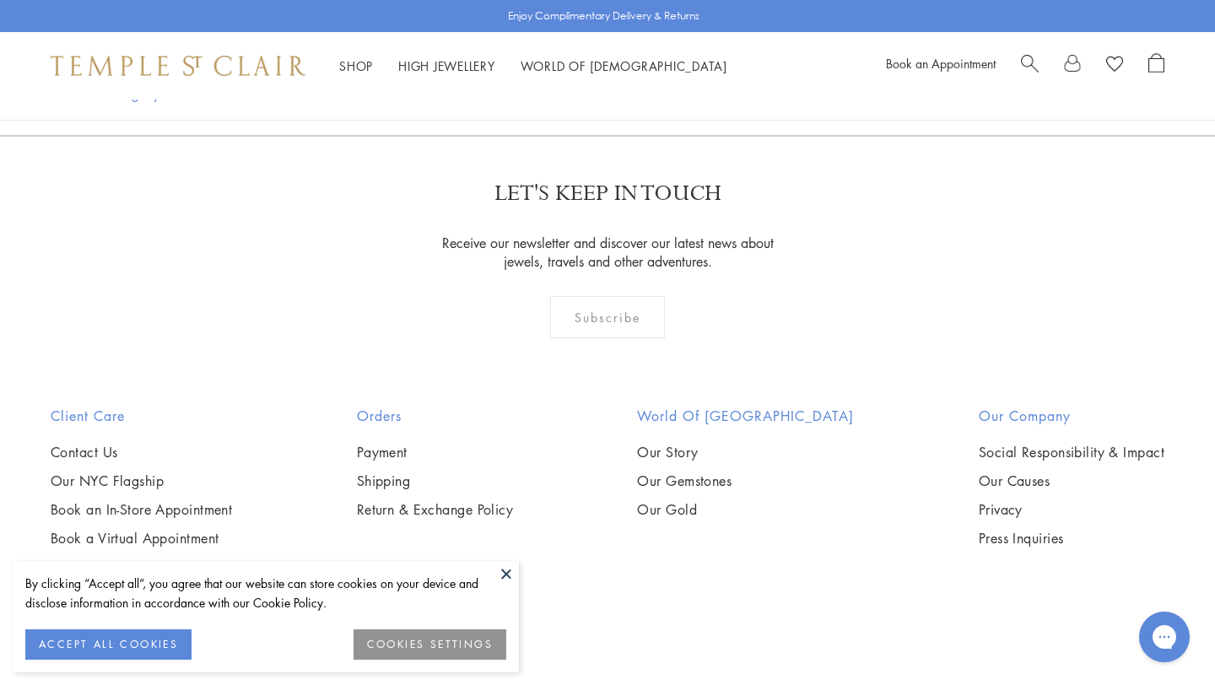
scroll to position [1432, 0]
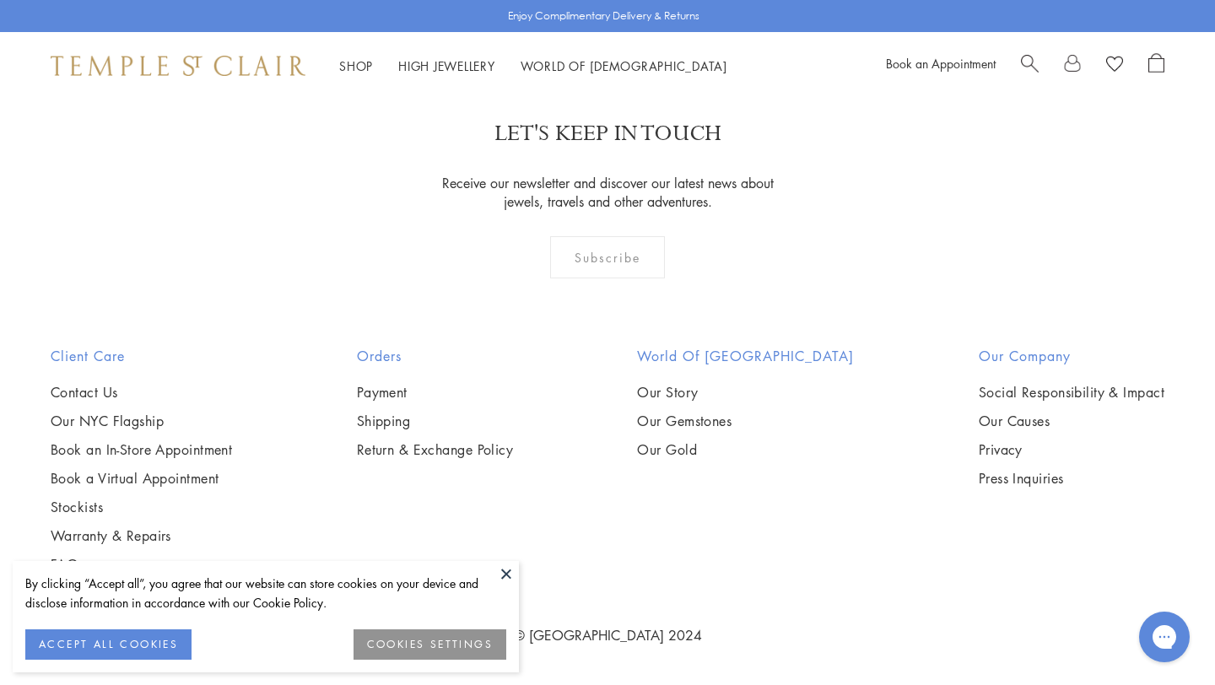
scroll to position [3873, 0]
